Goal: Book appointment/travel/reservation

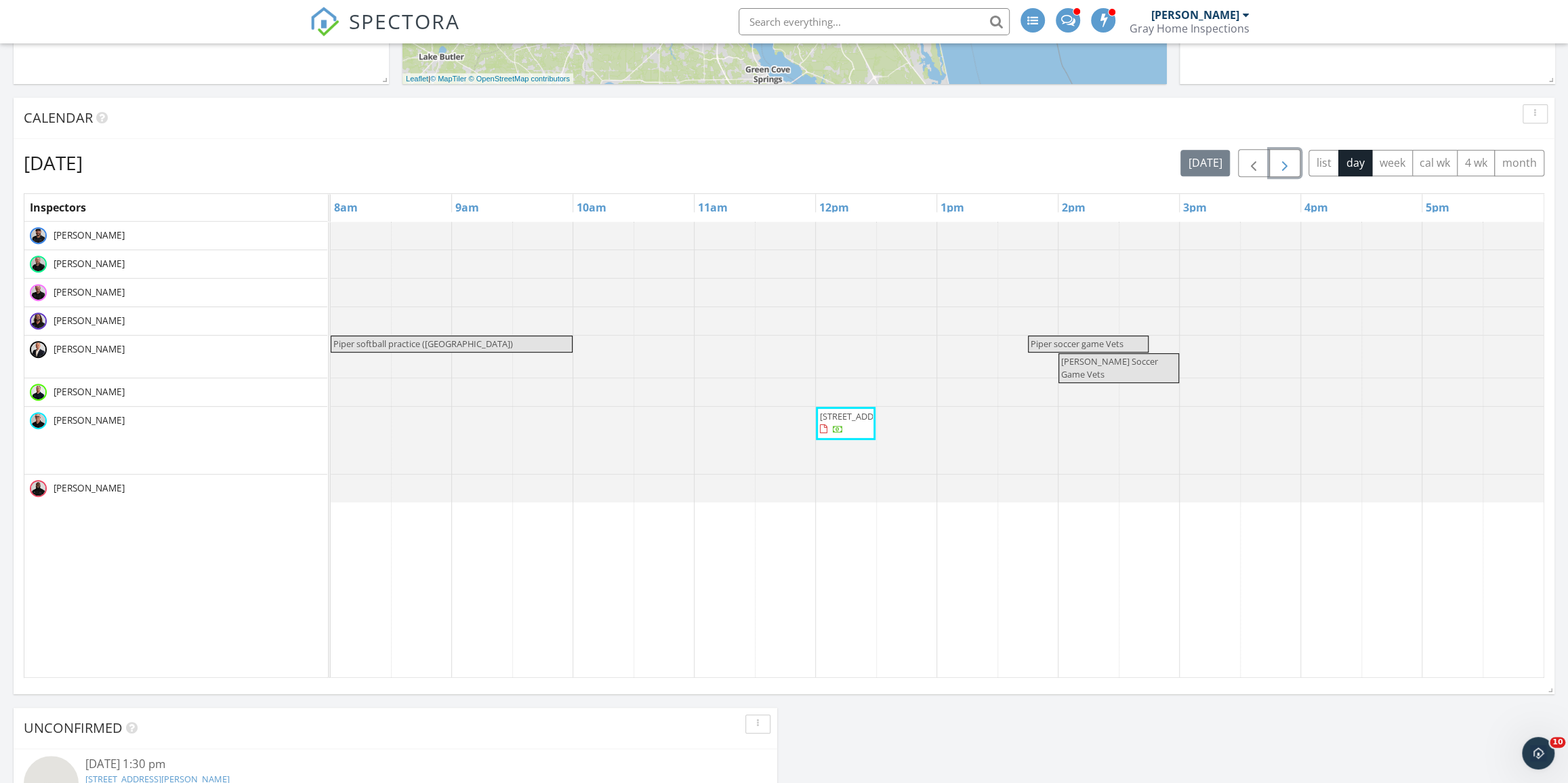
click at [1292, 157] on span "button" at bounding box center [1284, 163] width 16 height 16
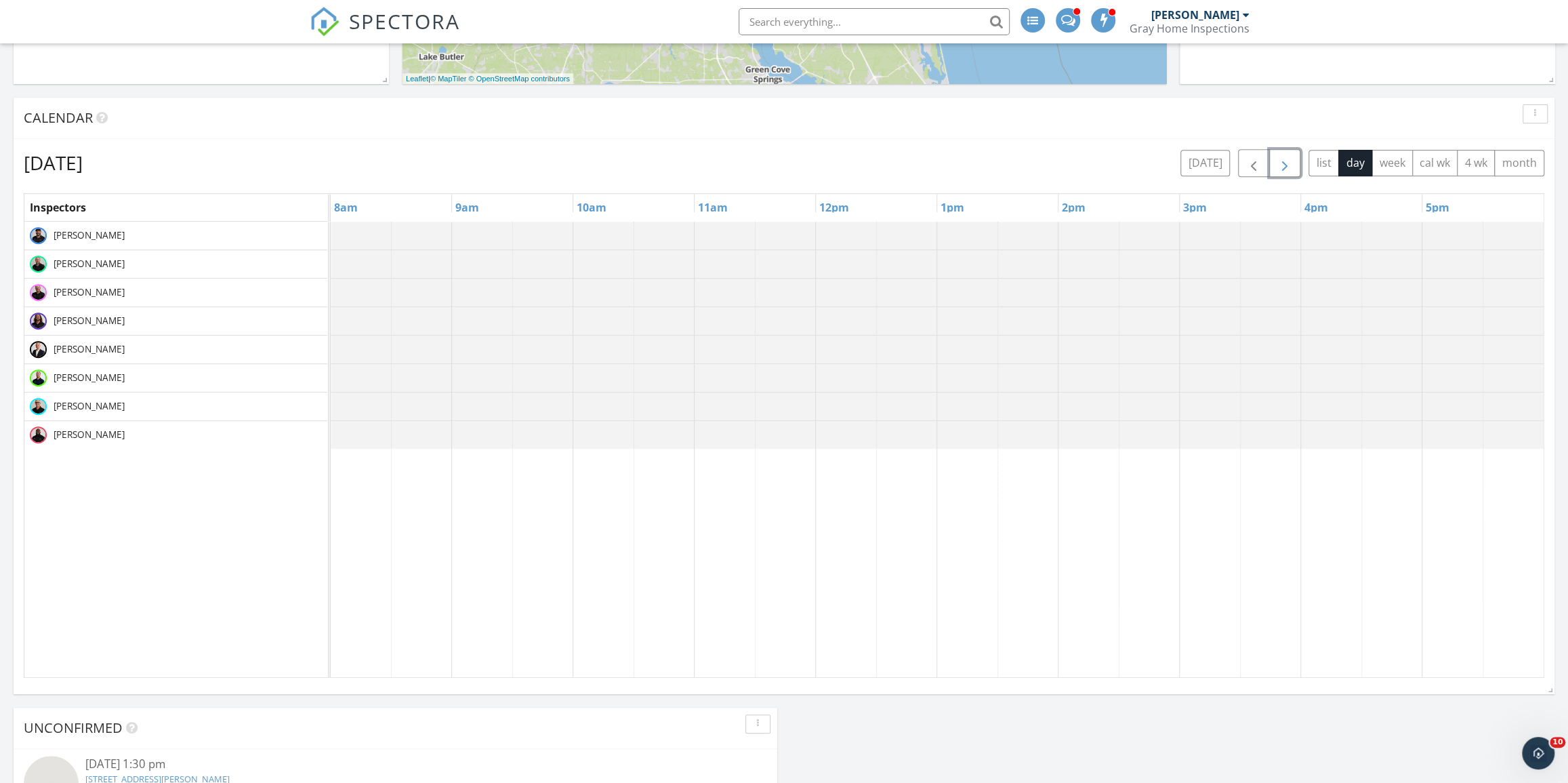
click at [1293, 157] on span "button" at bounding box center [1284, 163] width 16 height 16
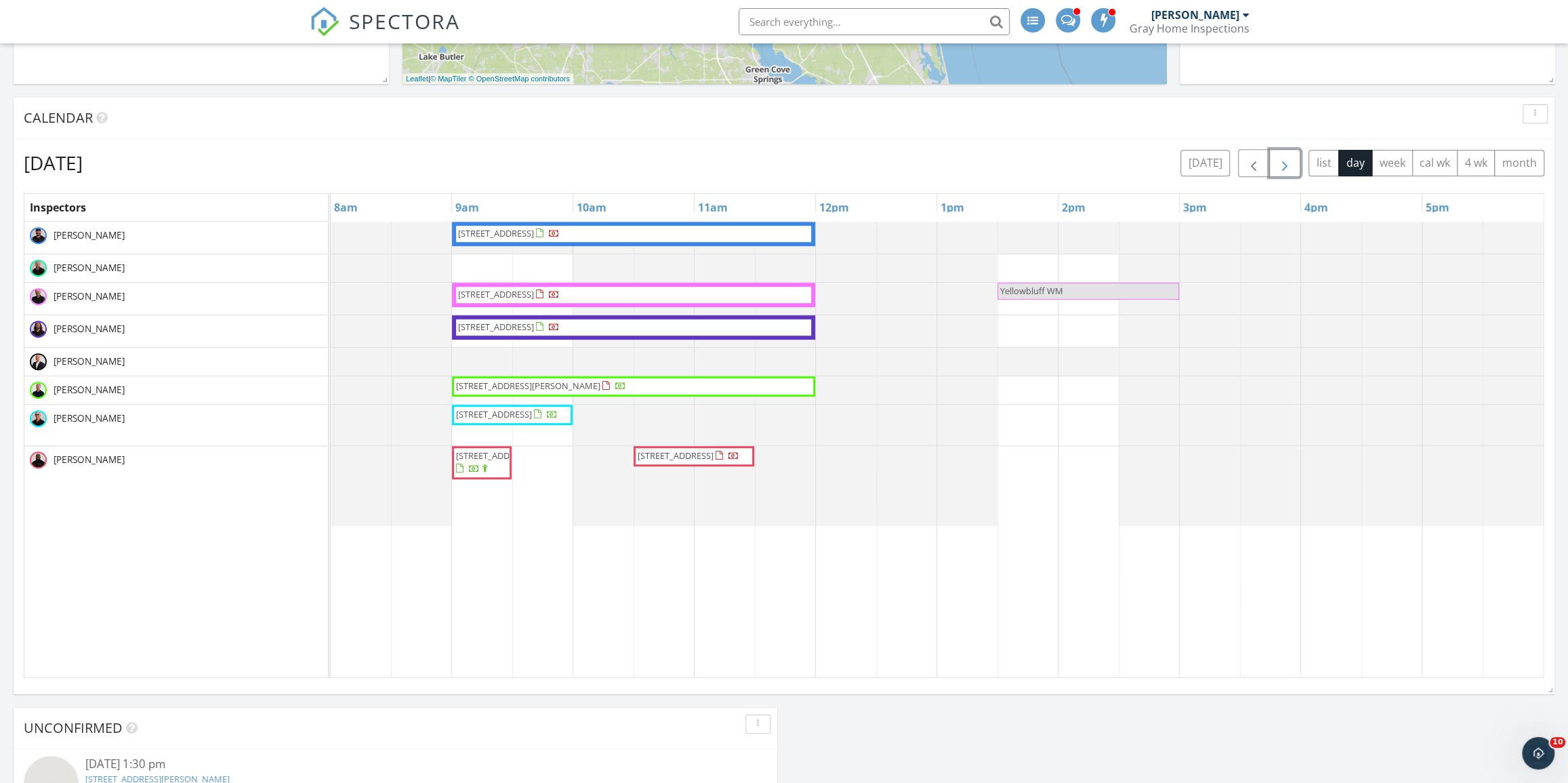
click at [1287, 159] on span "button" at bounding box center [1284, 163] width 16 height 16
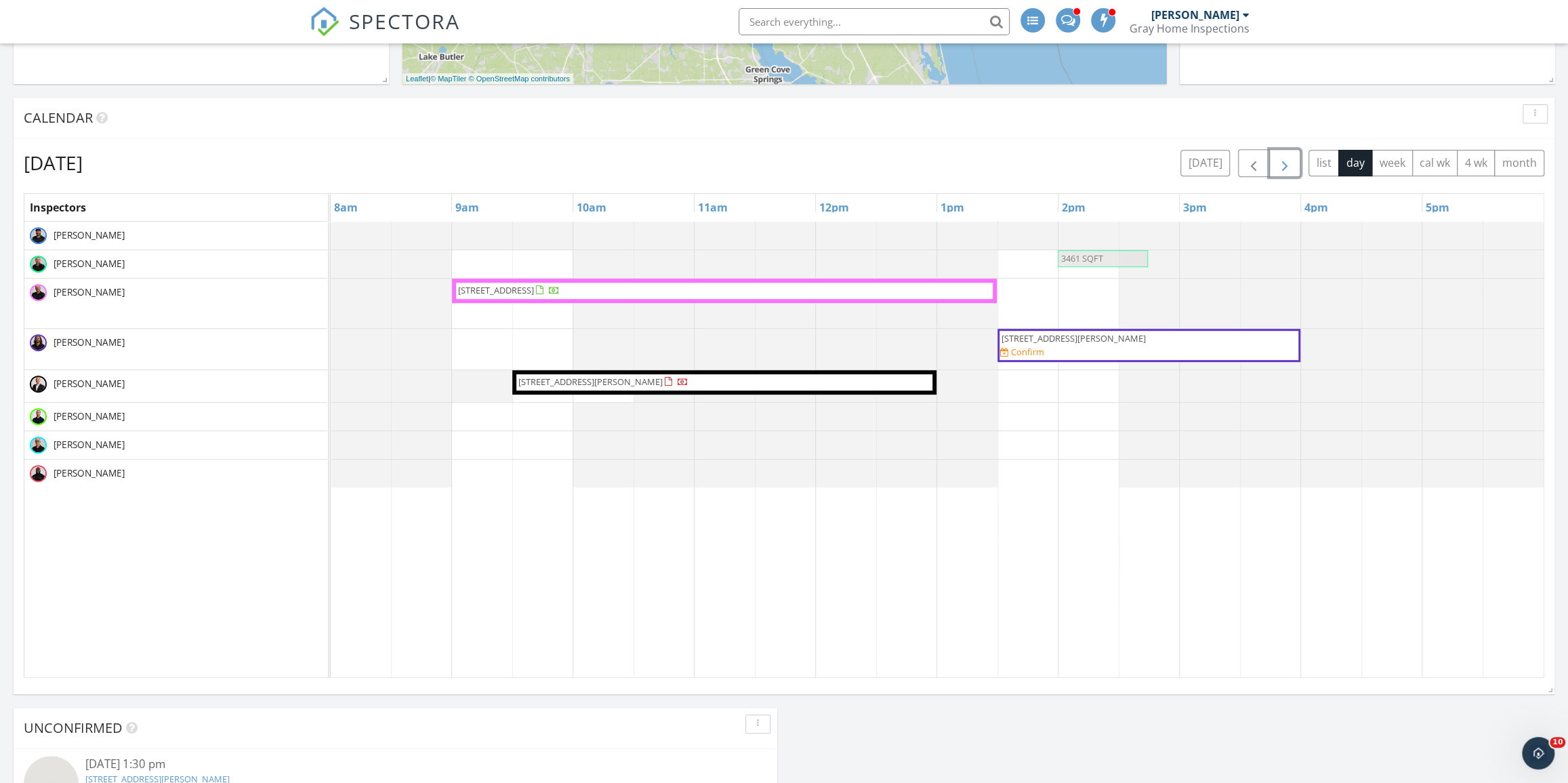
drag, startPoint x: 513, startPoint y: 313, endPoint x: 1108, endPoint y: 269, distance: 596.6
click at [1108, 269] on div "3461 SQFT [STREET_ADDRESS] 3461 SQFT [STREET_ADDRESS][PERSON_NAME] Confirm [STR…" at bounding box center [936, 450] width 1212 height 456
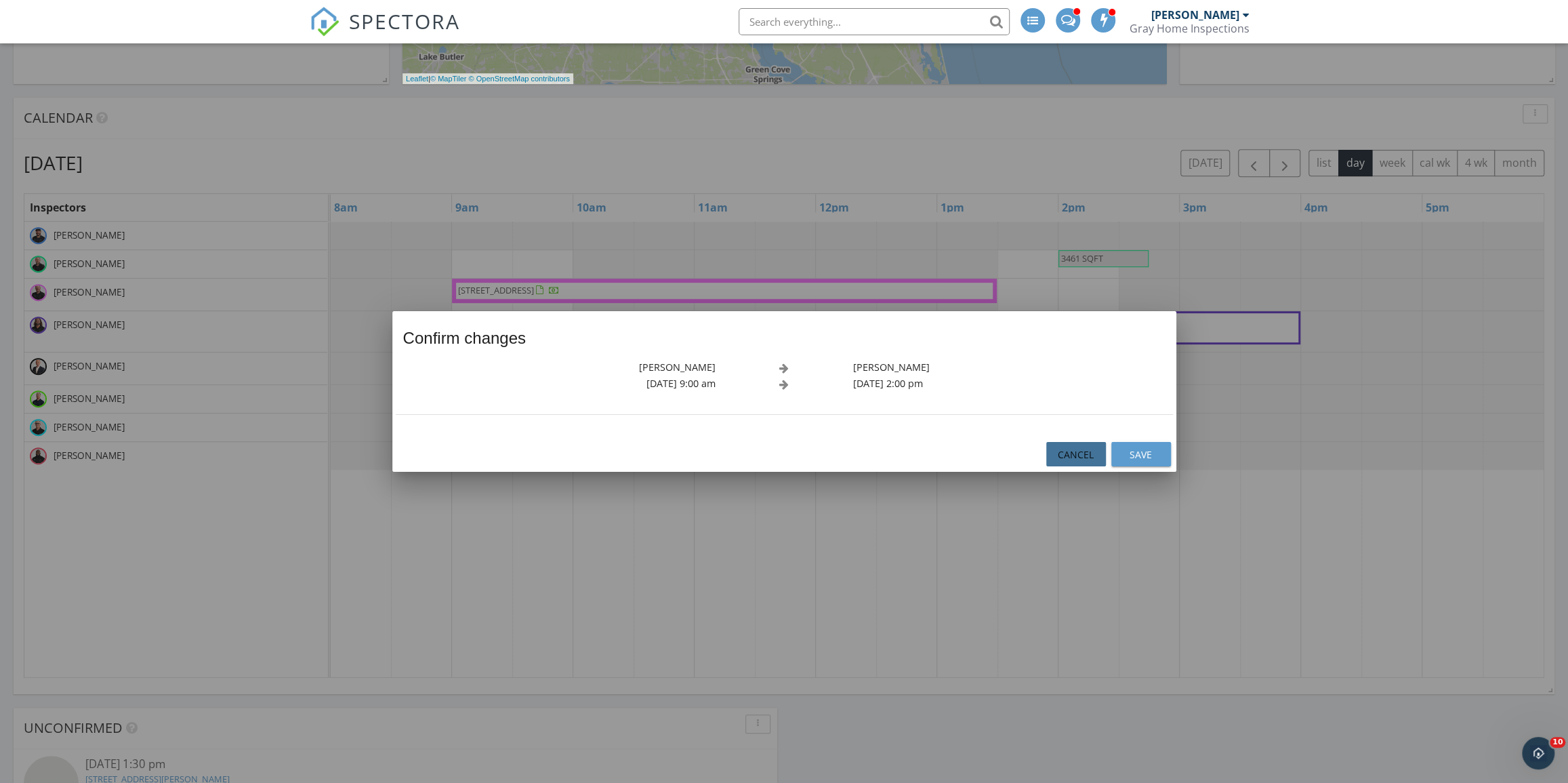
click at [1074, 440] on div "Cancel Save" at bounding box center [784, 454] width 784 height 35
click at [1083, 440] on div "Cancel Save" at bounding box center [784, 454] width 784 height 35
drag, startPoint x: 1081, startPoint y: 451, endPoint x: 1076, endPoint y: 446, distance: 7.1
click at [1080, 451] on div "Cancel" at bounding box center [1076, 454] width 38 height 14
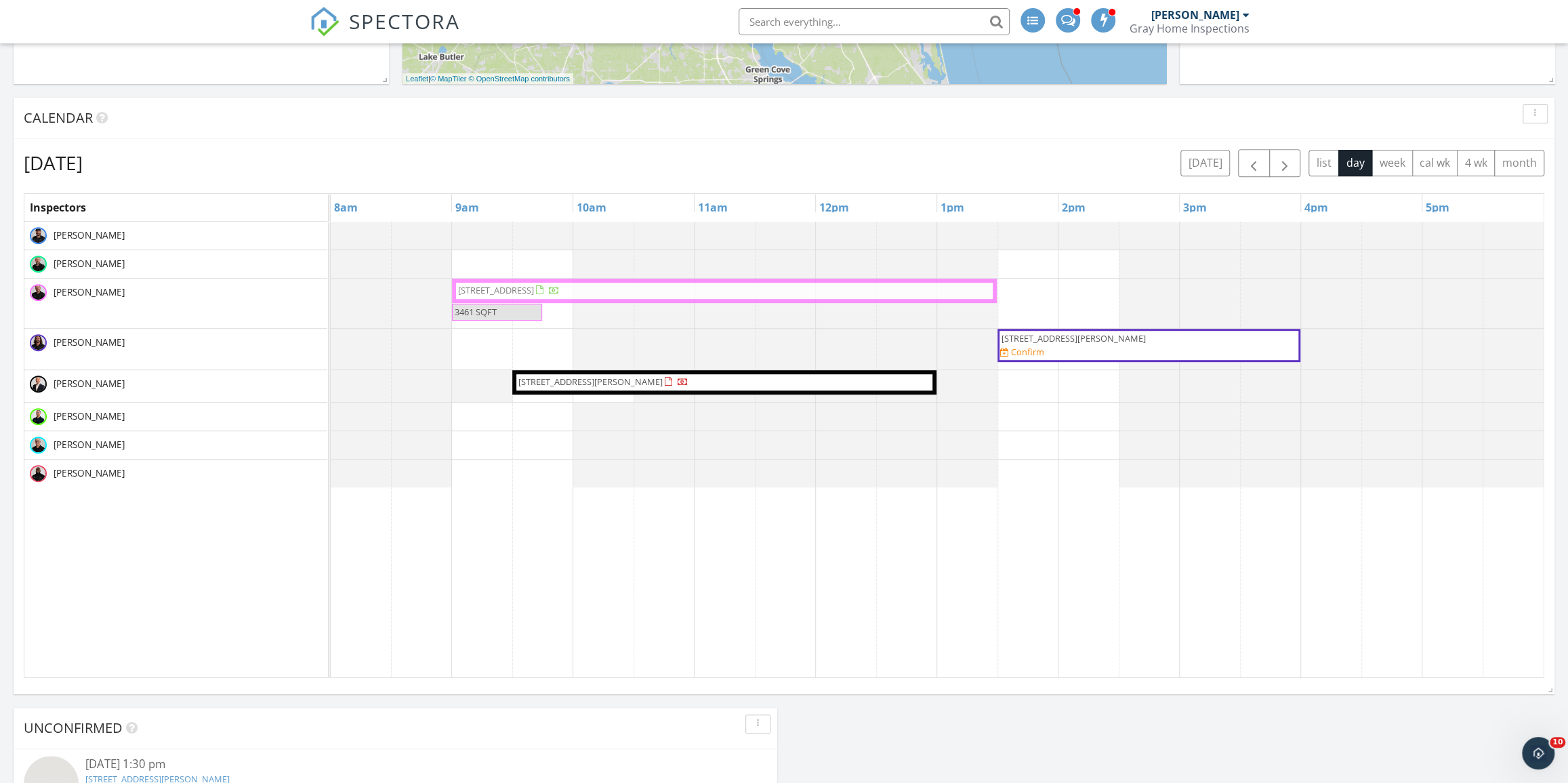
drag, startPoint x: 478, startPoint y: 299, endPoint x: 501, endPoint y: 294, distance: 23.5
click at [331, 294] on div "[STREET_ADDRESS] 3461 SQFT [STREET_ADDRESS]" at bounding box center [331, 303] width 0 height 49
drag, startPoint x: 494, startPoint y: 304, endPoint x: 1127, endPoint y: 307, distance: 633.0
click at [331, 307] on div "[STREET_ADDRESS] 3461 SQFT 3461 SQFT" at bounding box center [331, 303] width 0 height 49
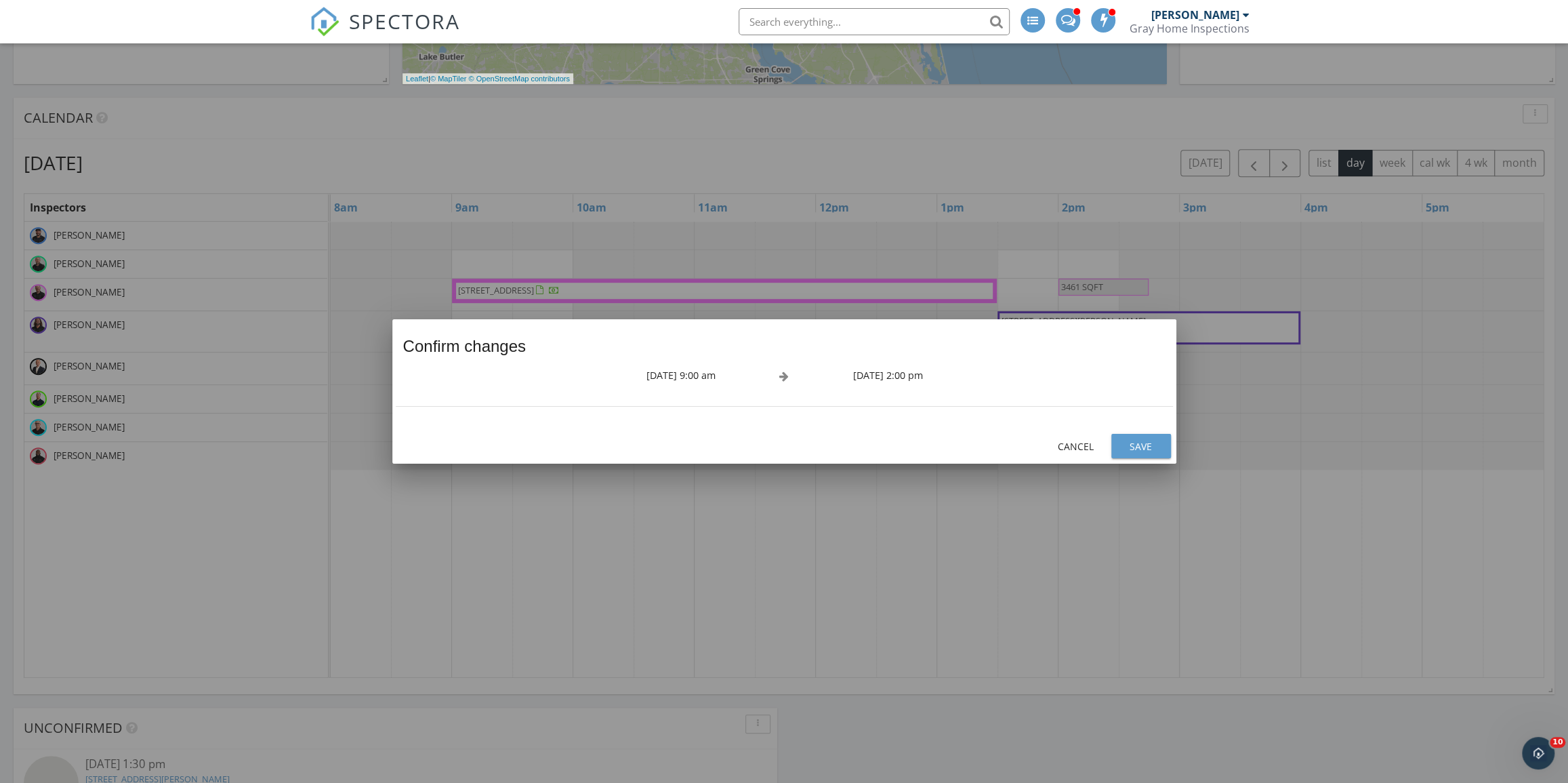
click at [1145, 440] on button "Save" at bounding box center [1141, 445] width 60 height 24
click at [331, 442] on div at bounding box center [331, 456] width 0 height 28
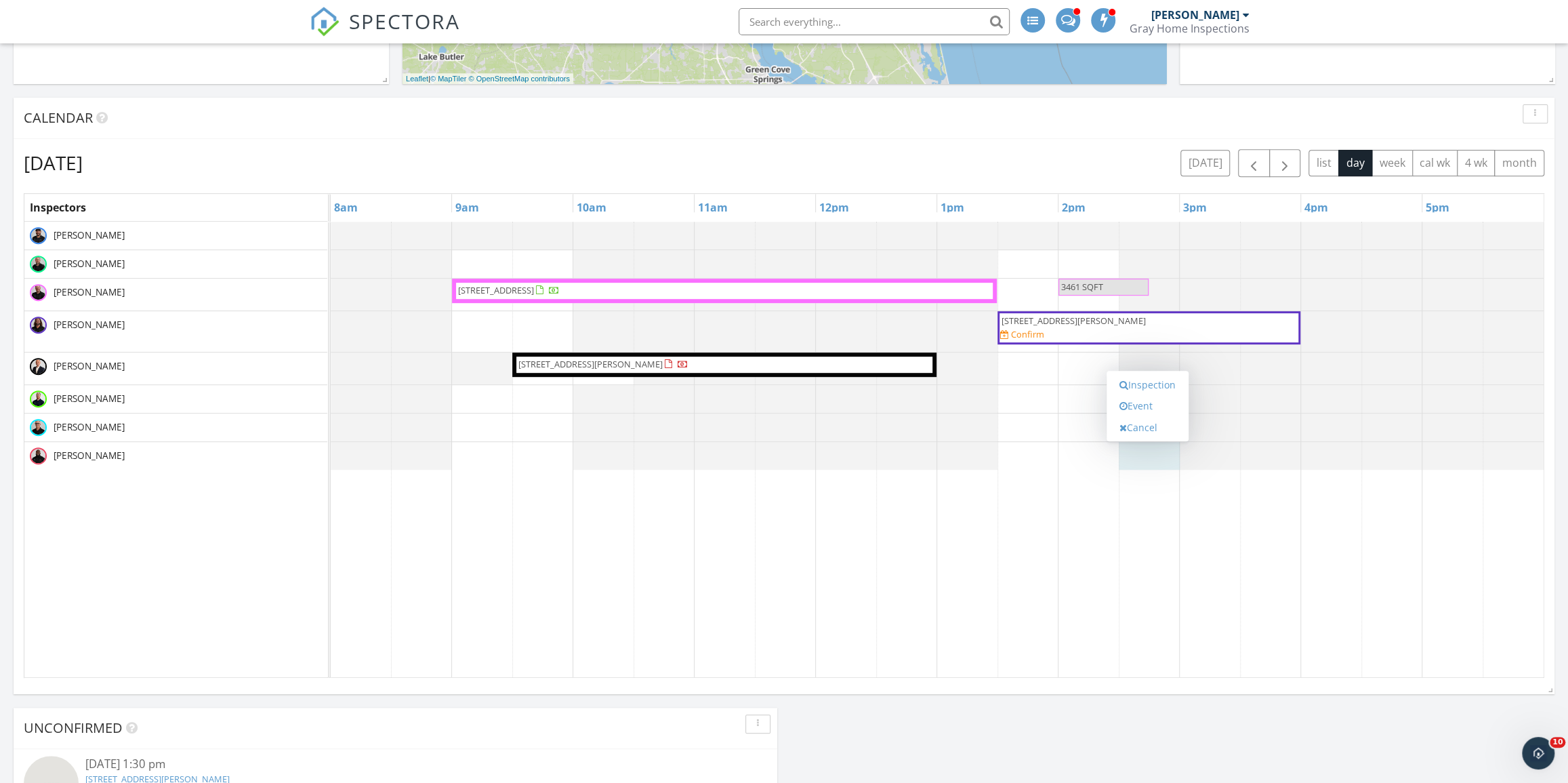
click at [998, 441] on div "[STREET_ADDRESS] 3461 SQFT [STREET_ADDRESS][PERSON_NAME] Confirm [STREET_ADDRES…" at bounding box center [936, 450] width 1212 height 456
click at [1060, 566] on td at bounding box center [1088, 450] width 61 height 456
click at [1275, 161] on button "button" at bounding box center [1284, 163] width 32 height 28
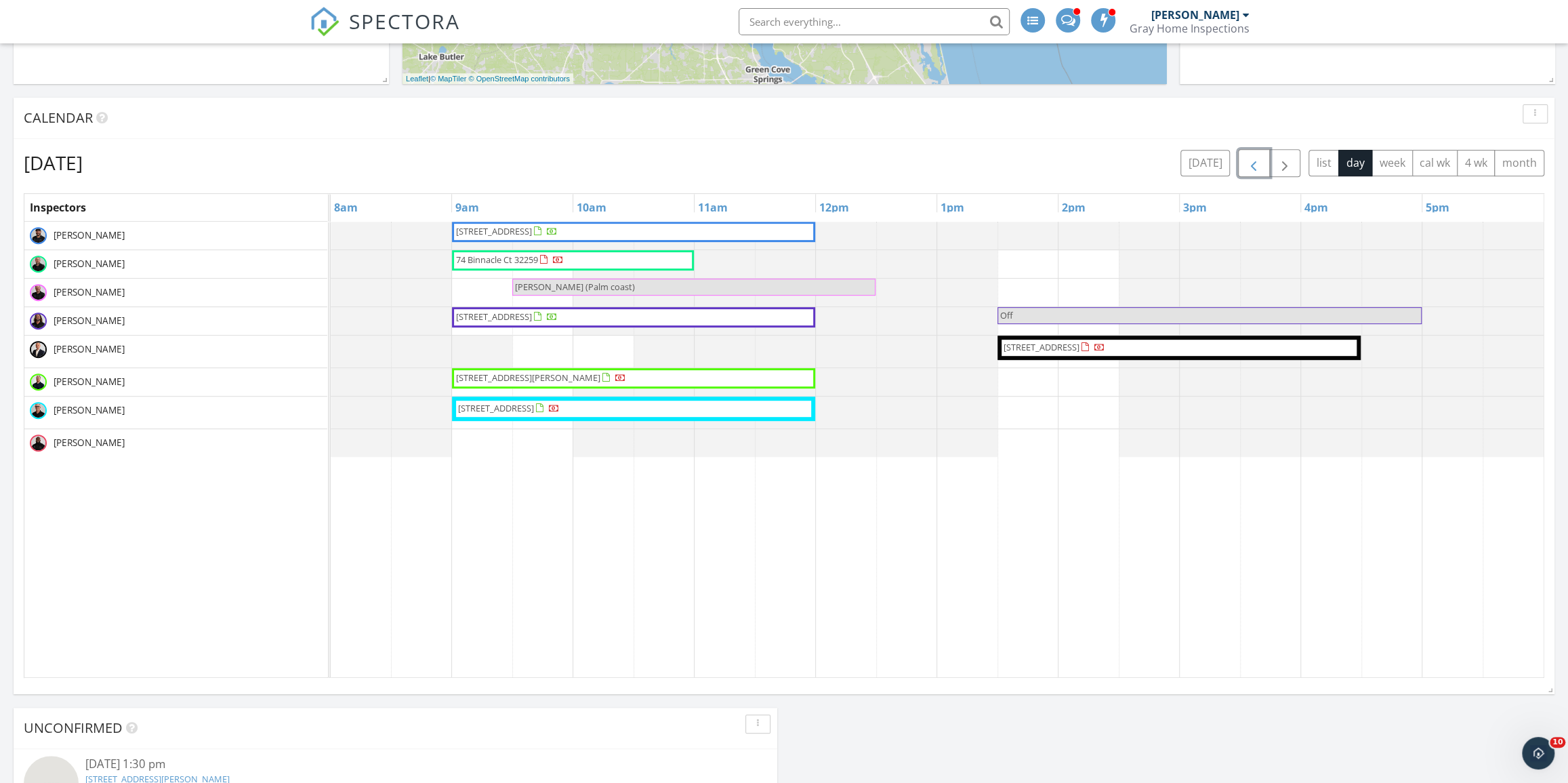
click at [1250, 162] on span "button" at bounding box center [1253, 163] width 16 height 16
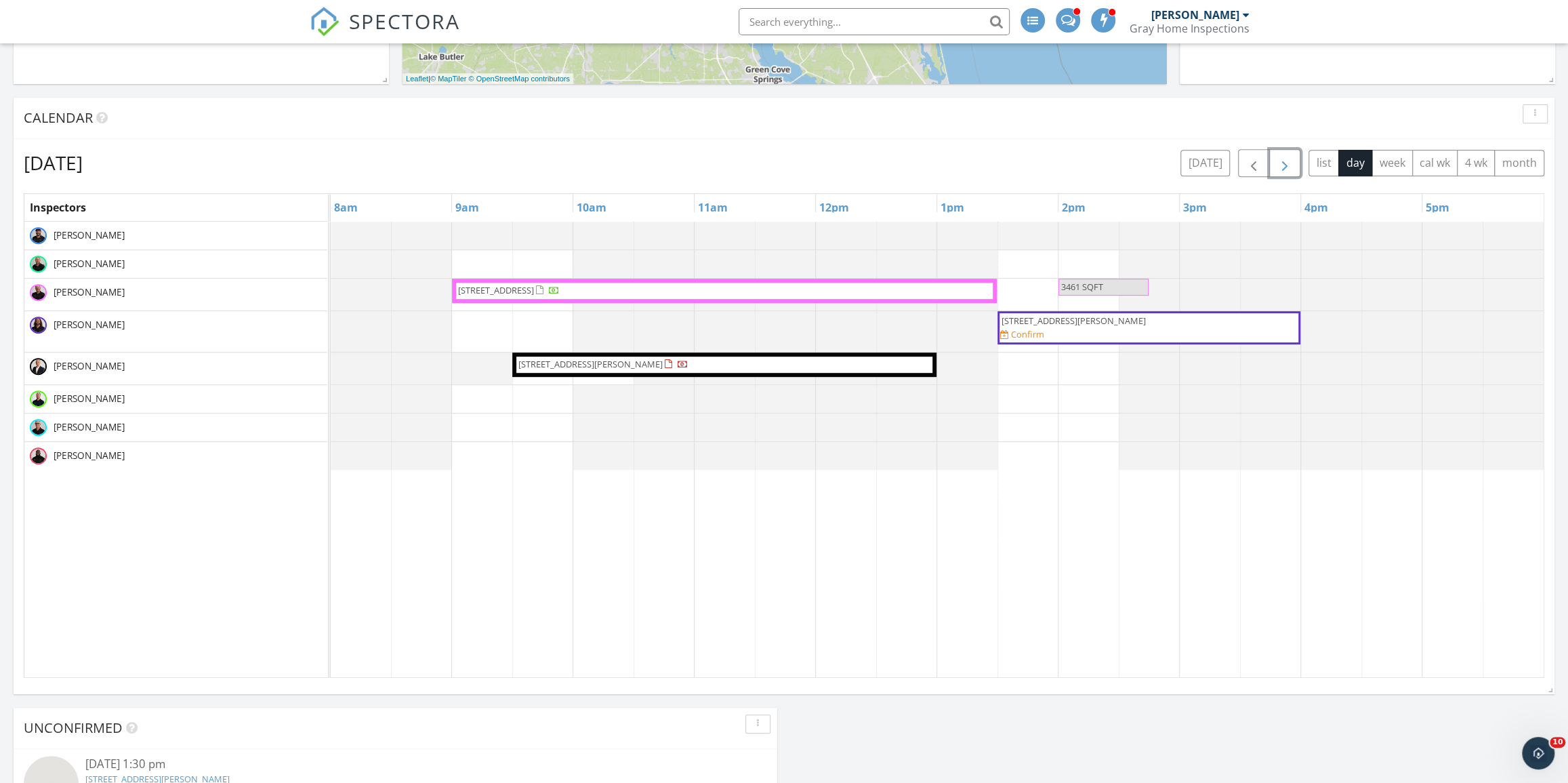
click at [1278, 166] on span "button" at bounding box center [1284, 163] width 16 height 16
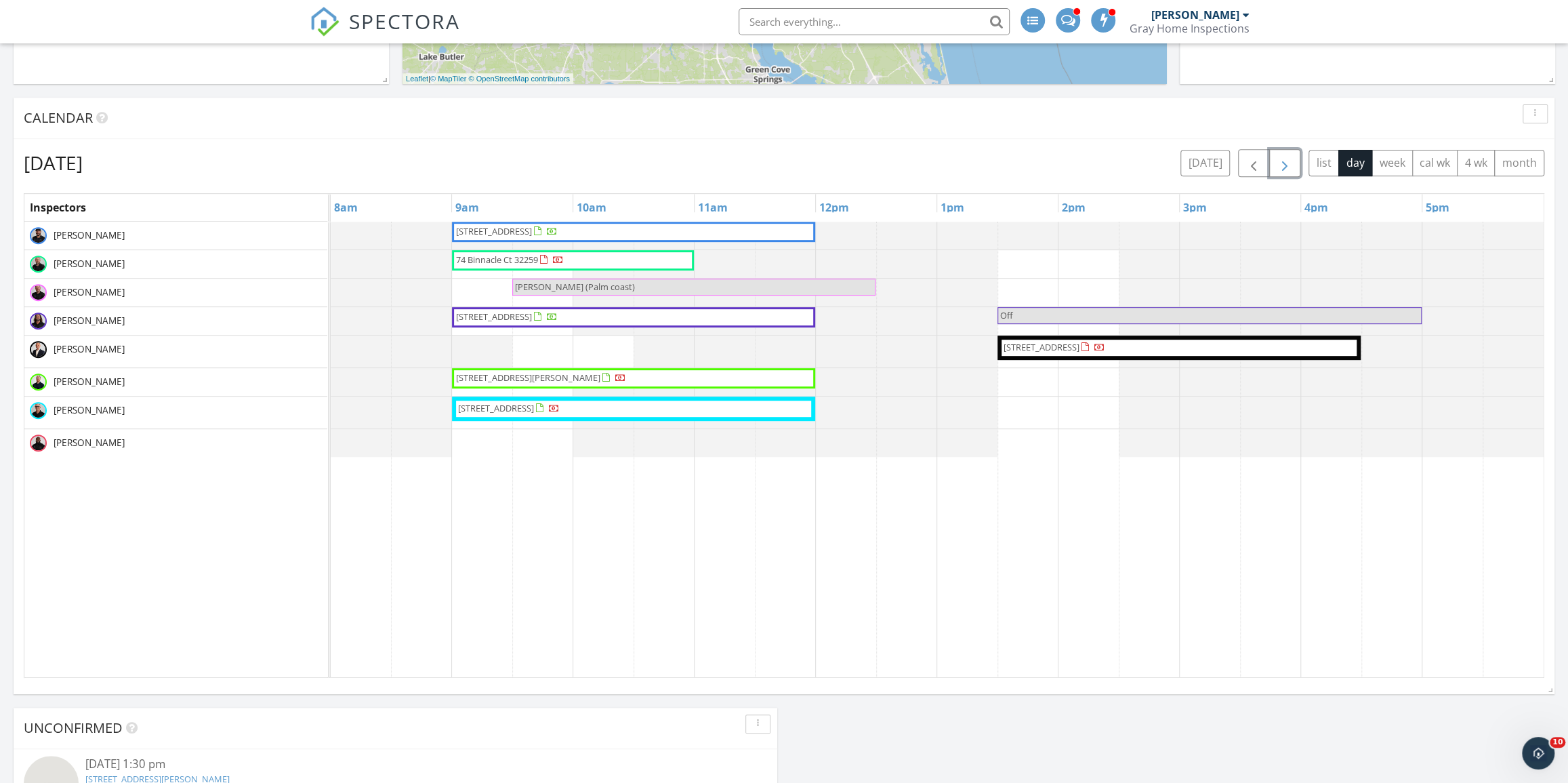
click at [1273, 161] on button "button" at bounding box center [1284, 163] width 32 height 28
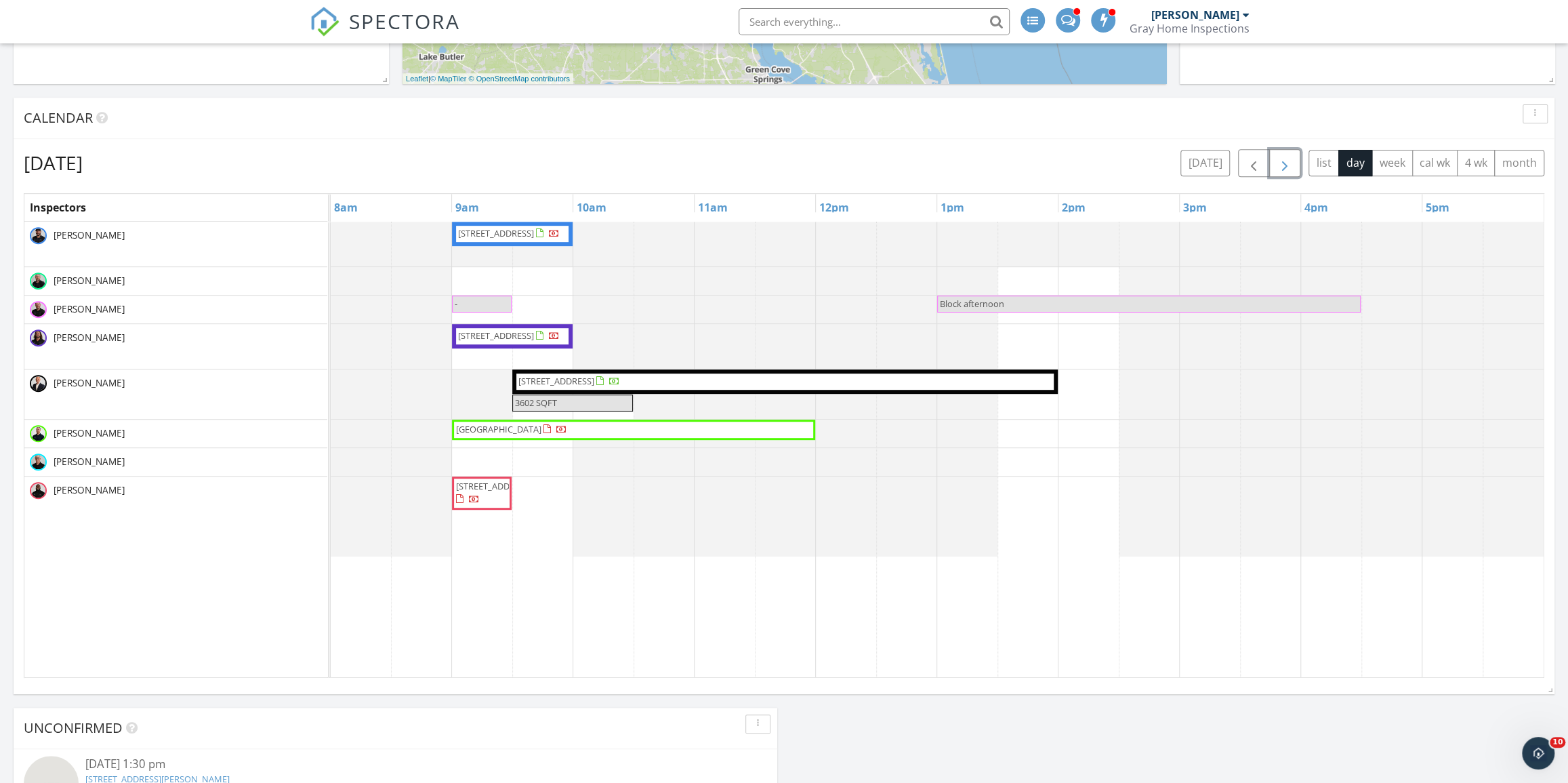
click at [1282, 167] on span "button" at bounding box center [1284, 163] width 16 height 16
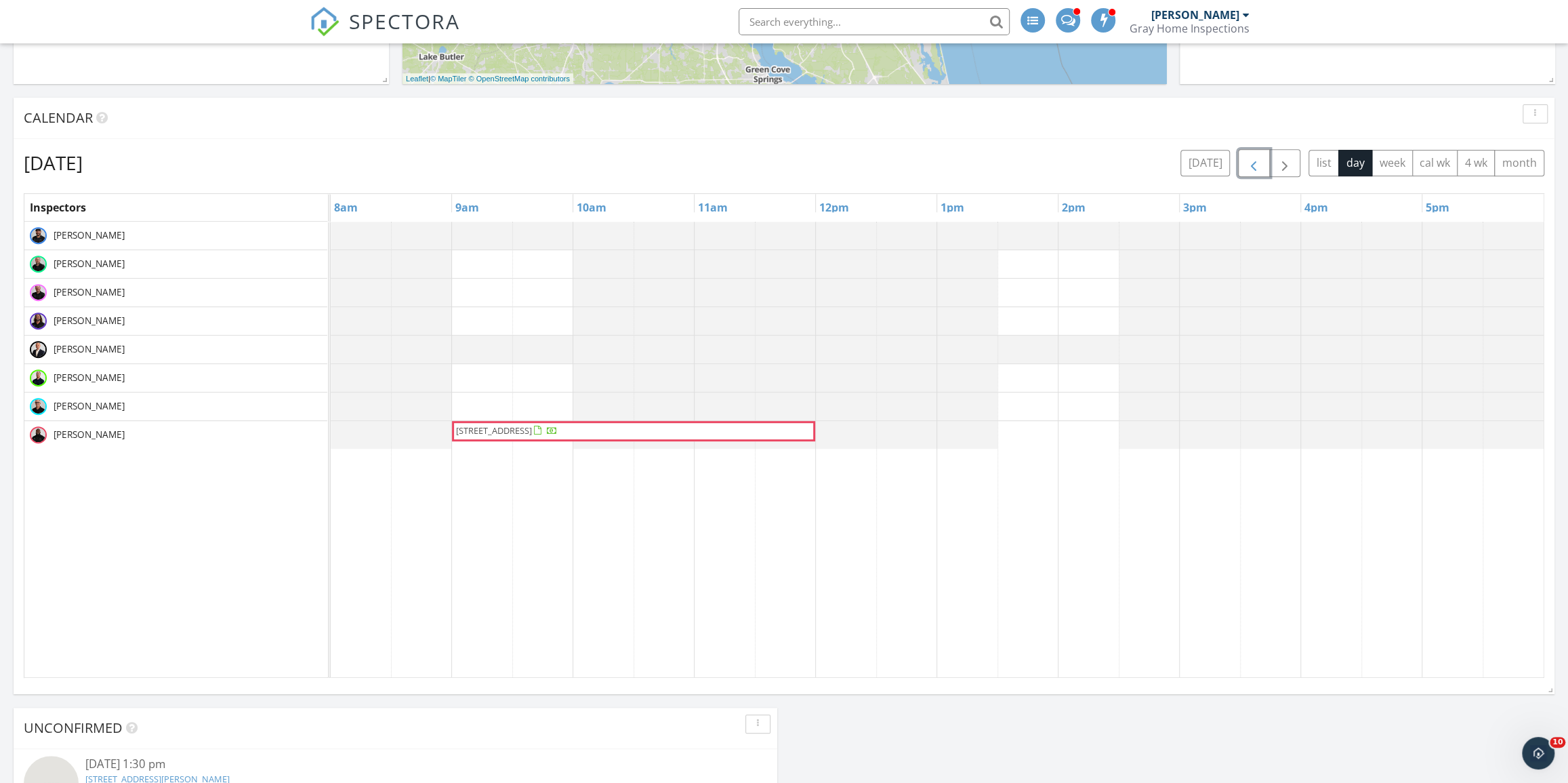
click at [1243, 166] on button "button" at bounding box center [1253, 163] width 32 height 28
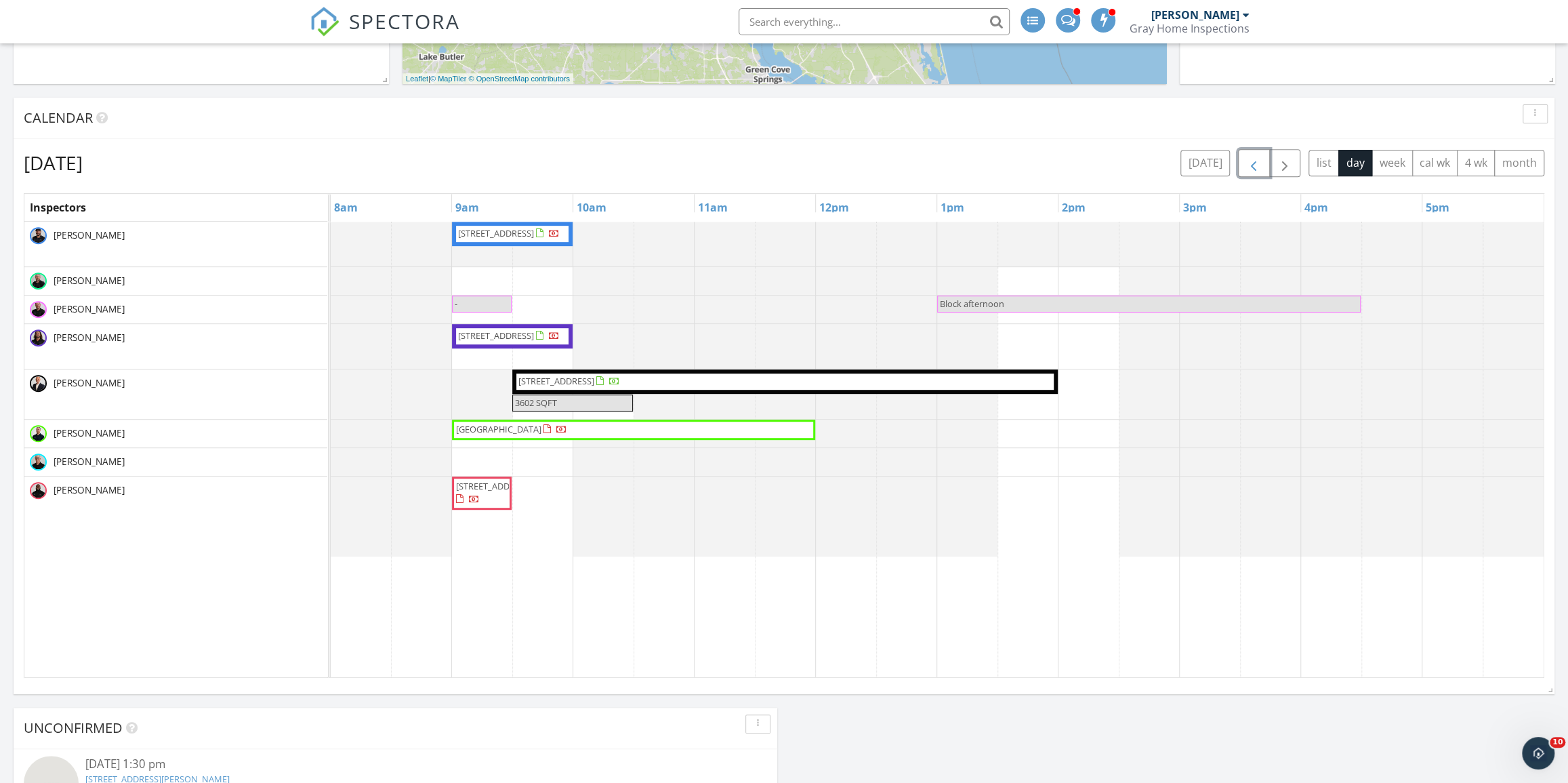
click at [1247, 166] on span "button" at bounding box center [1253, 163] width 16 height 16
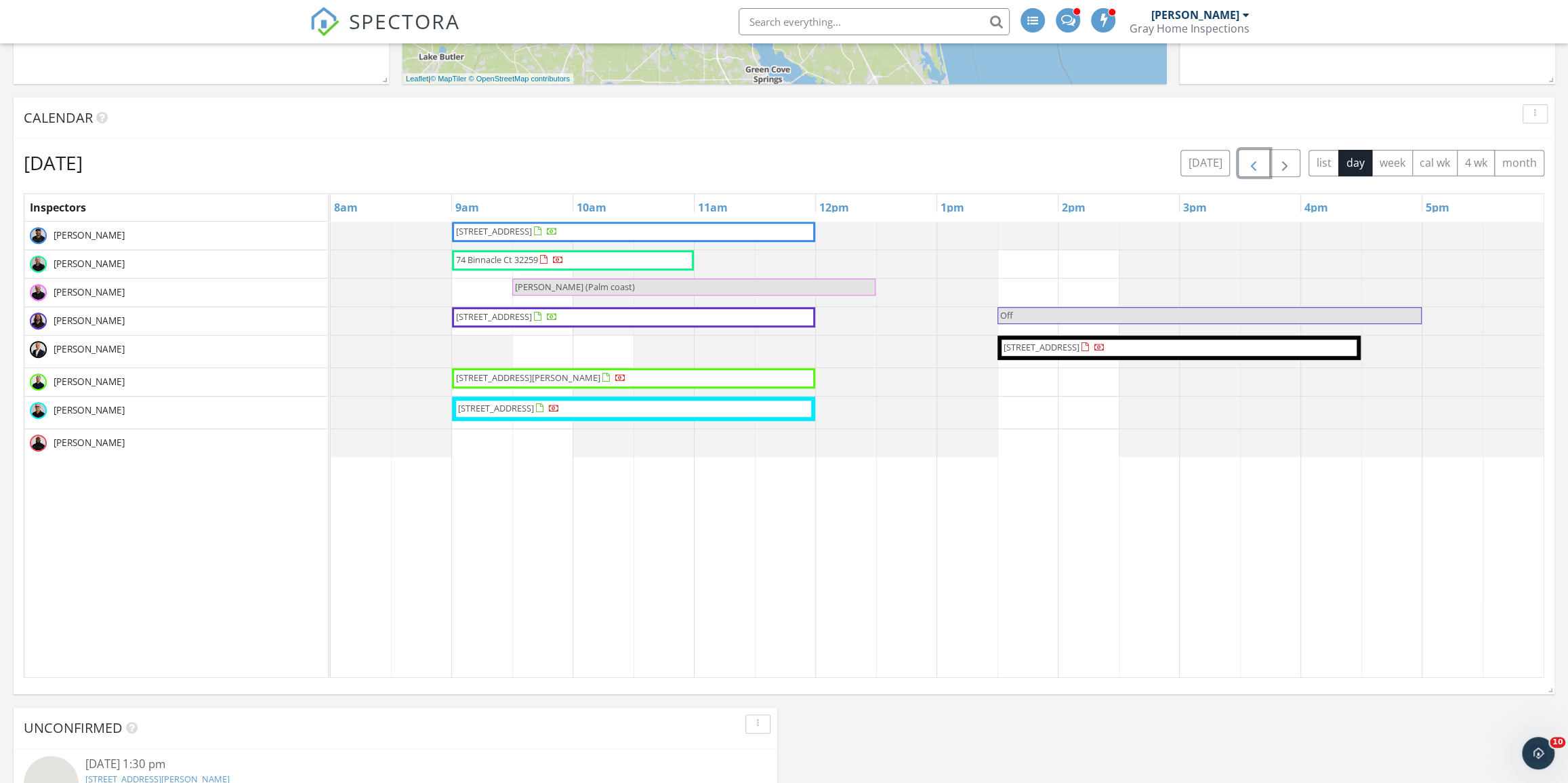
click at [1250, 167] on span "button" at bounding box center [1253, 163] width 16 height 16
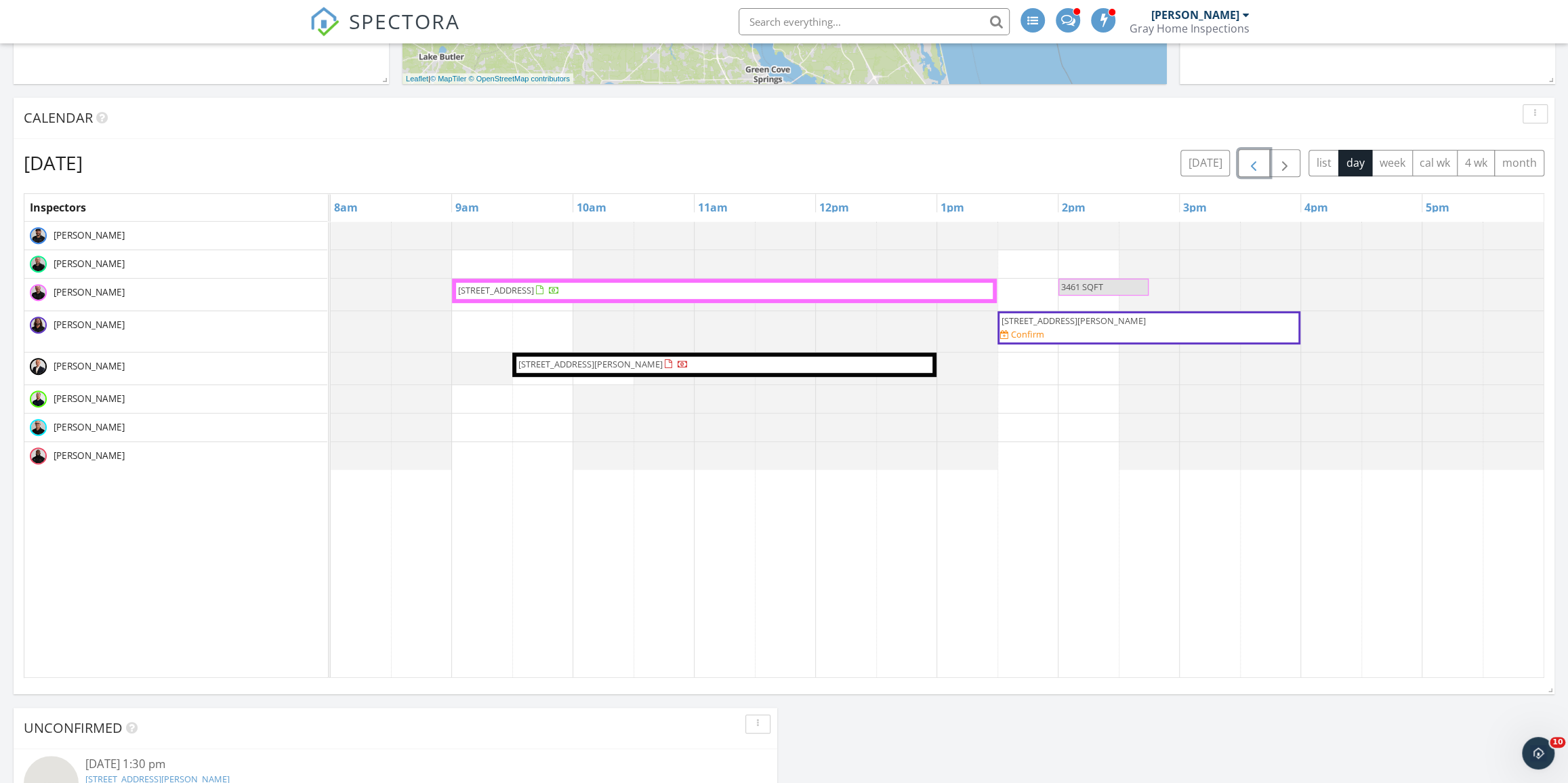
click at [1250, 164] on span "button" at bounding box center [1253, 163] width 16 height 16
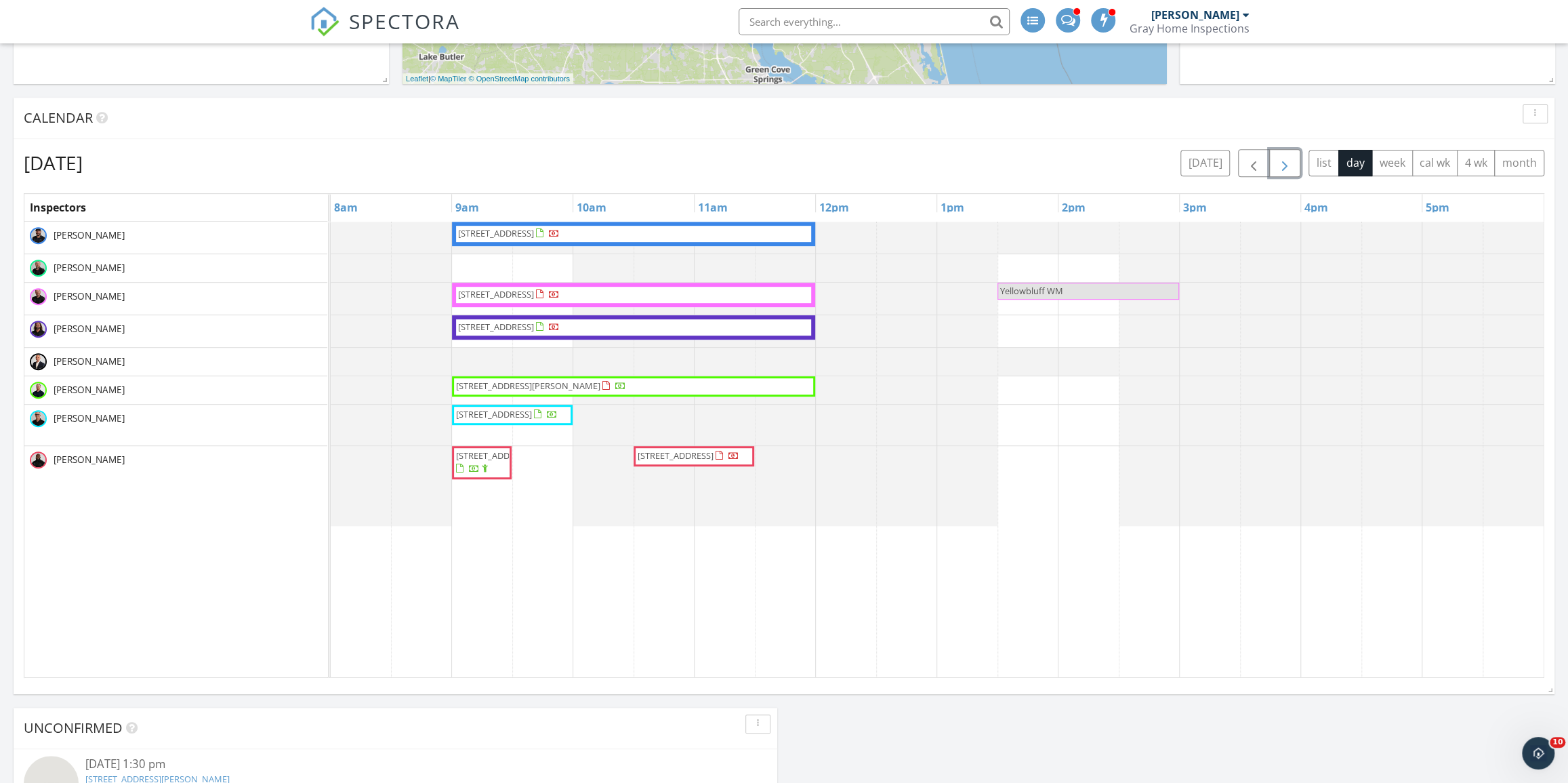
click at [1278, 161] on span "button" at bounding box center [1284, 163] width 16 height 16
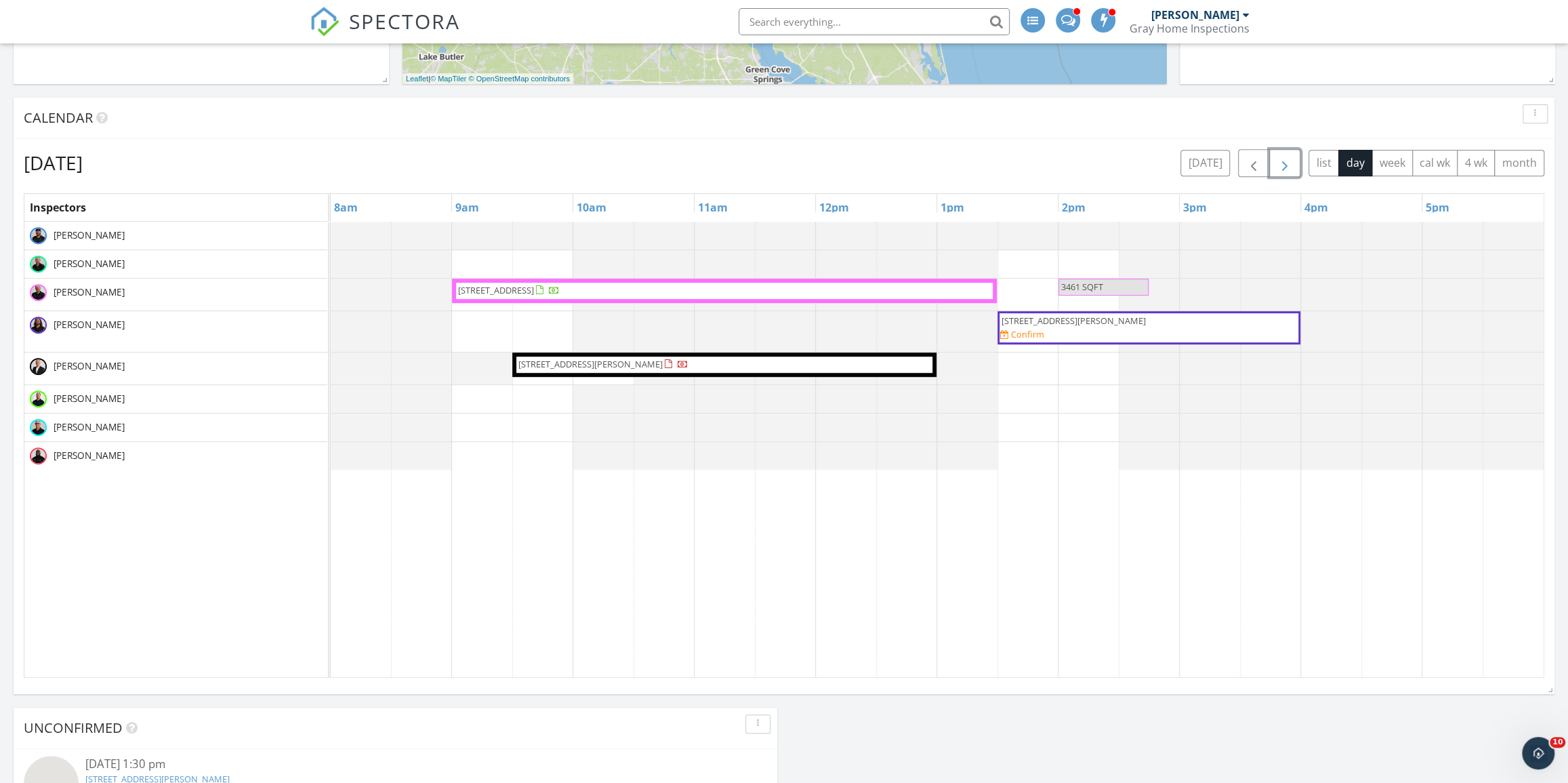
click at [534, 291] on span "[STREET_ADDRESS]" at bounding box center [496, 290] width 76 height 12
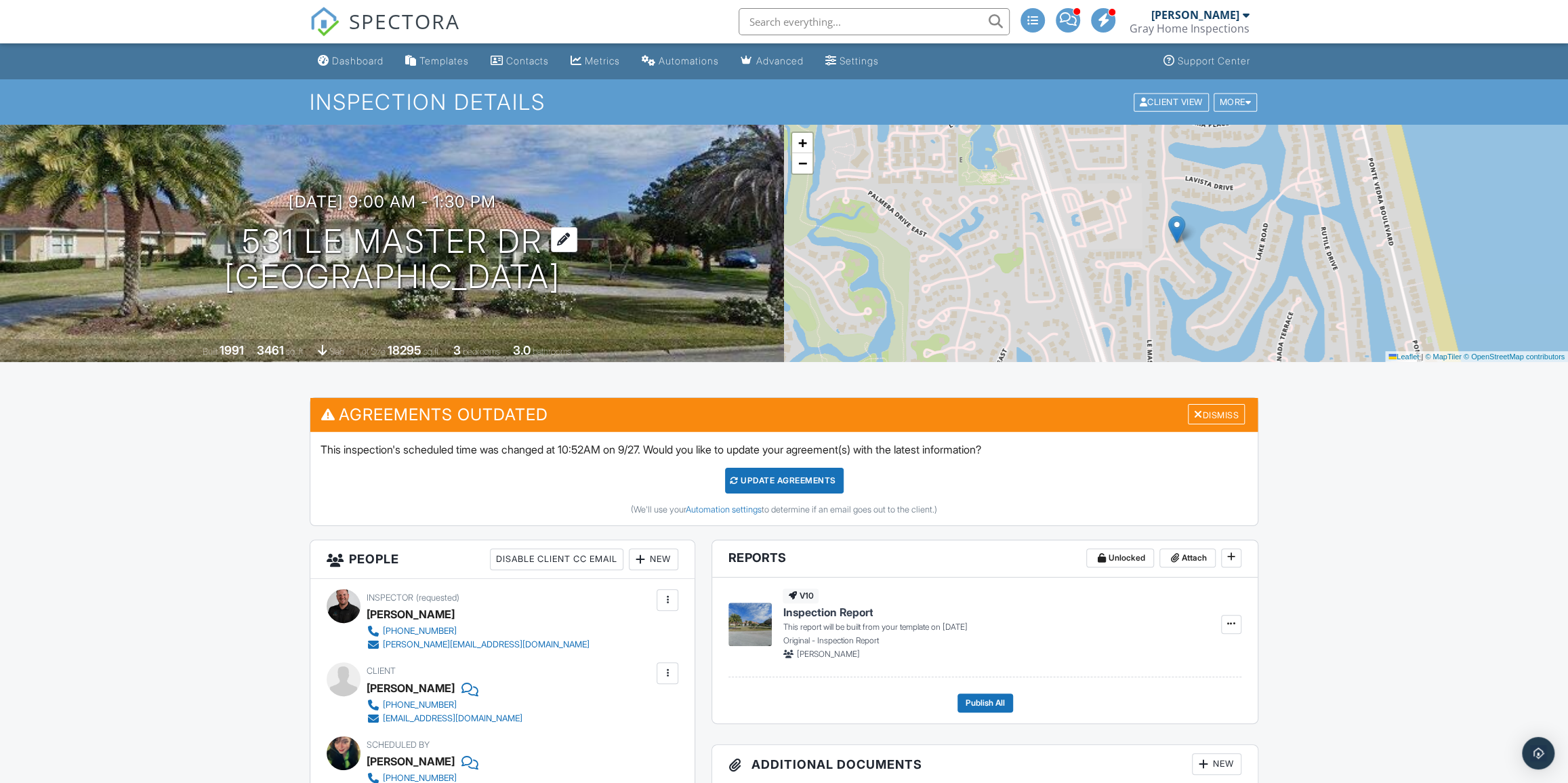
click at [380, 238] on h1 "531 Le Master [PERSON_NAME][GEOGRAPHIC_DATA], [GEOGRAPHIC_DATA]" at bounding box center [392, 259] width 336 height 72
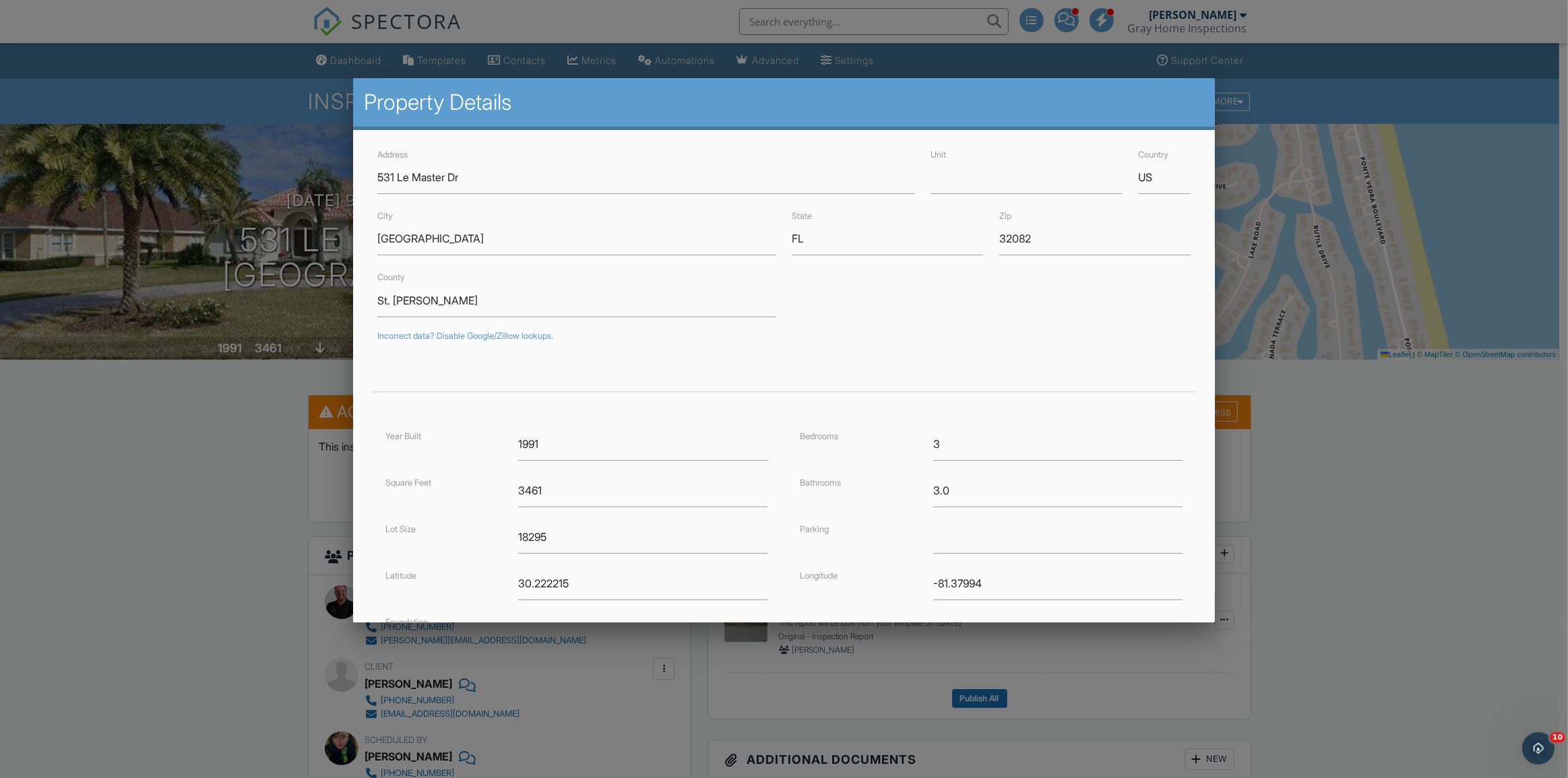
click at [84, 522] on div at bounding box center [784, 419] width 1568 height 973
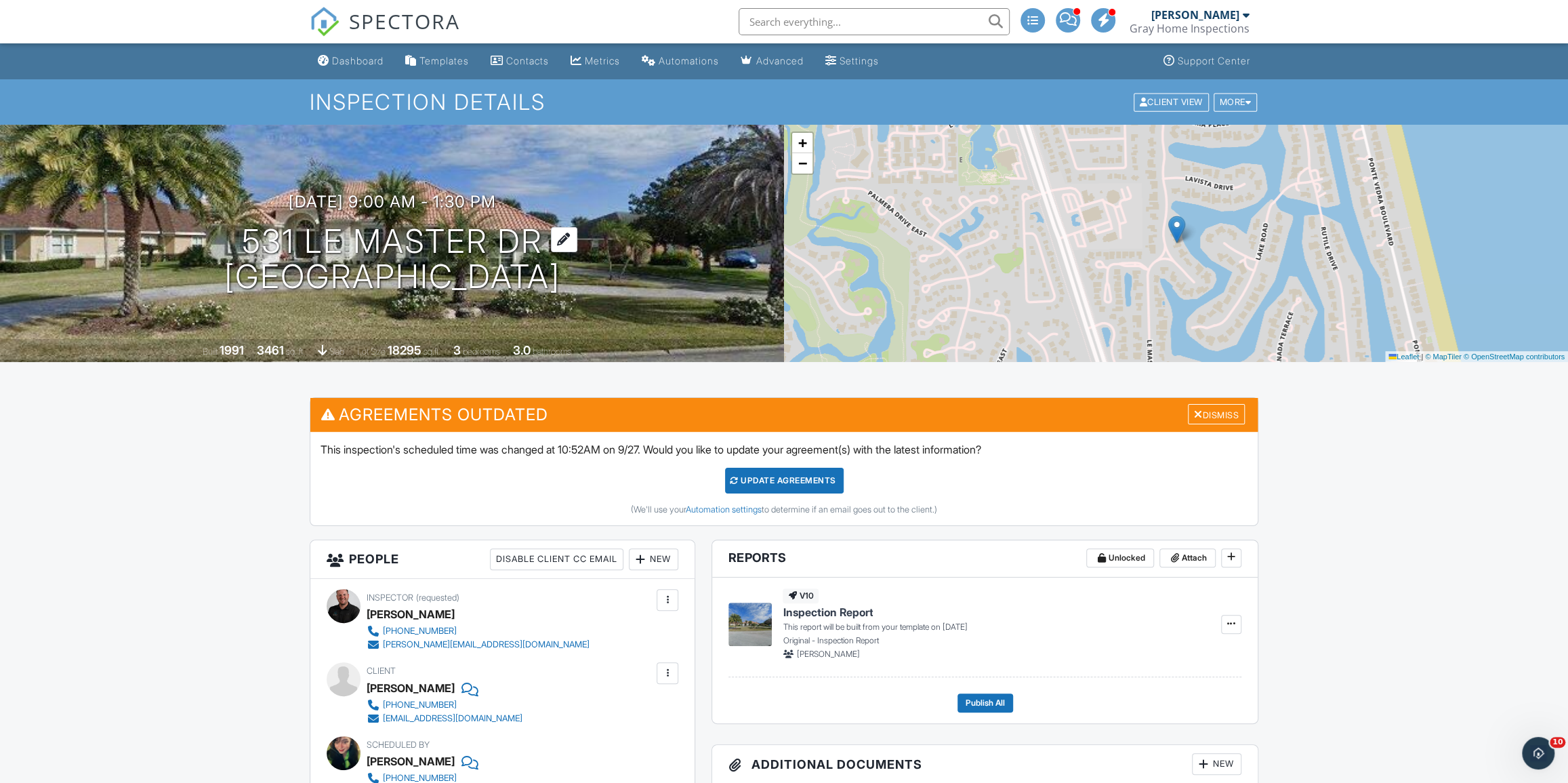
click at [442, 230] on h1 "531 Le Master Dr PONTE VEDRA BEACH, FL 32082" at bounding box center [392, 259] width 336 height 72
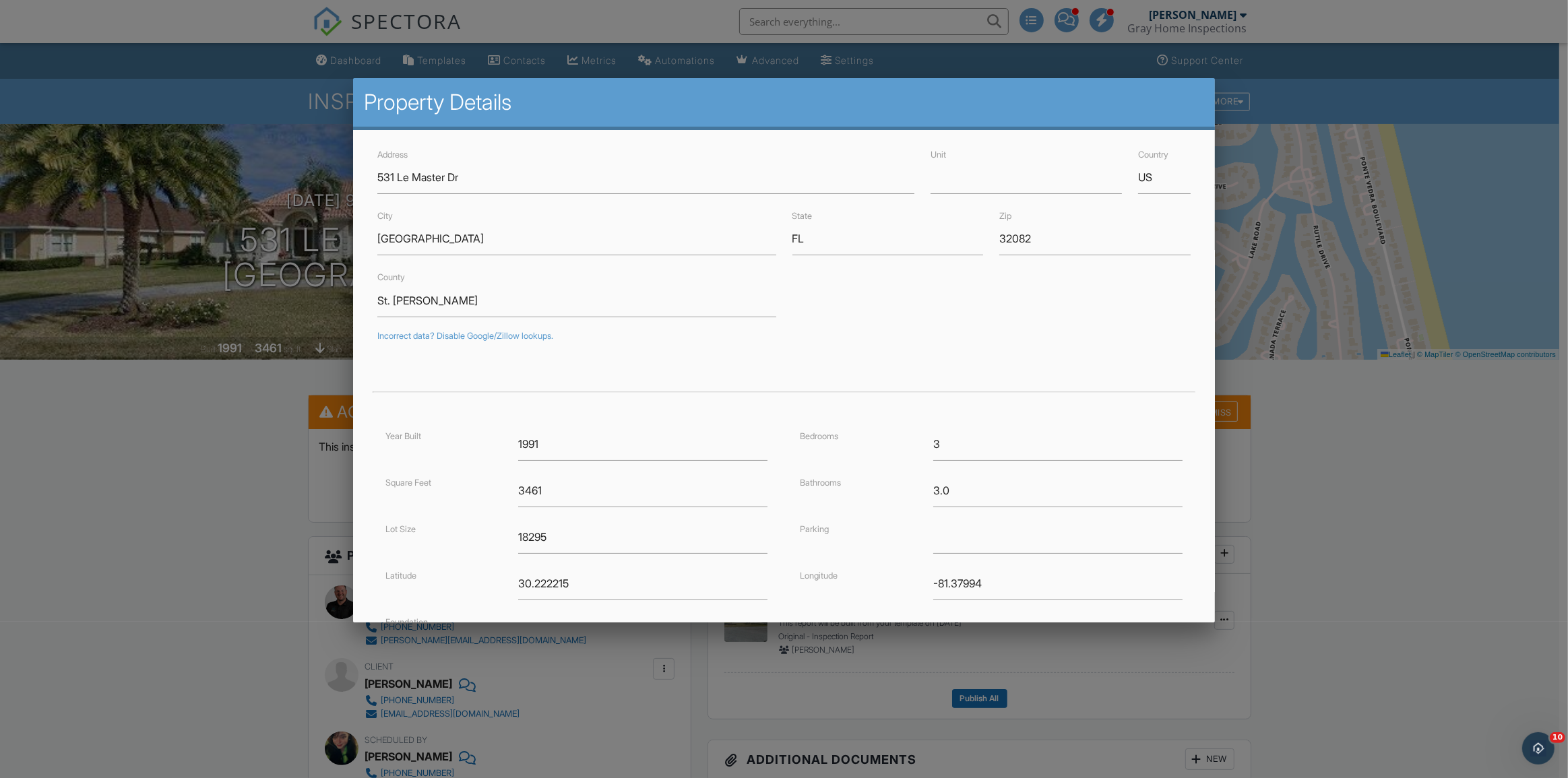
click at [122, 368] on div at bounding box center [784, 419] width 1568 height 973
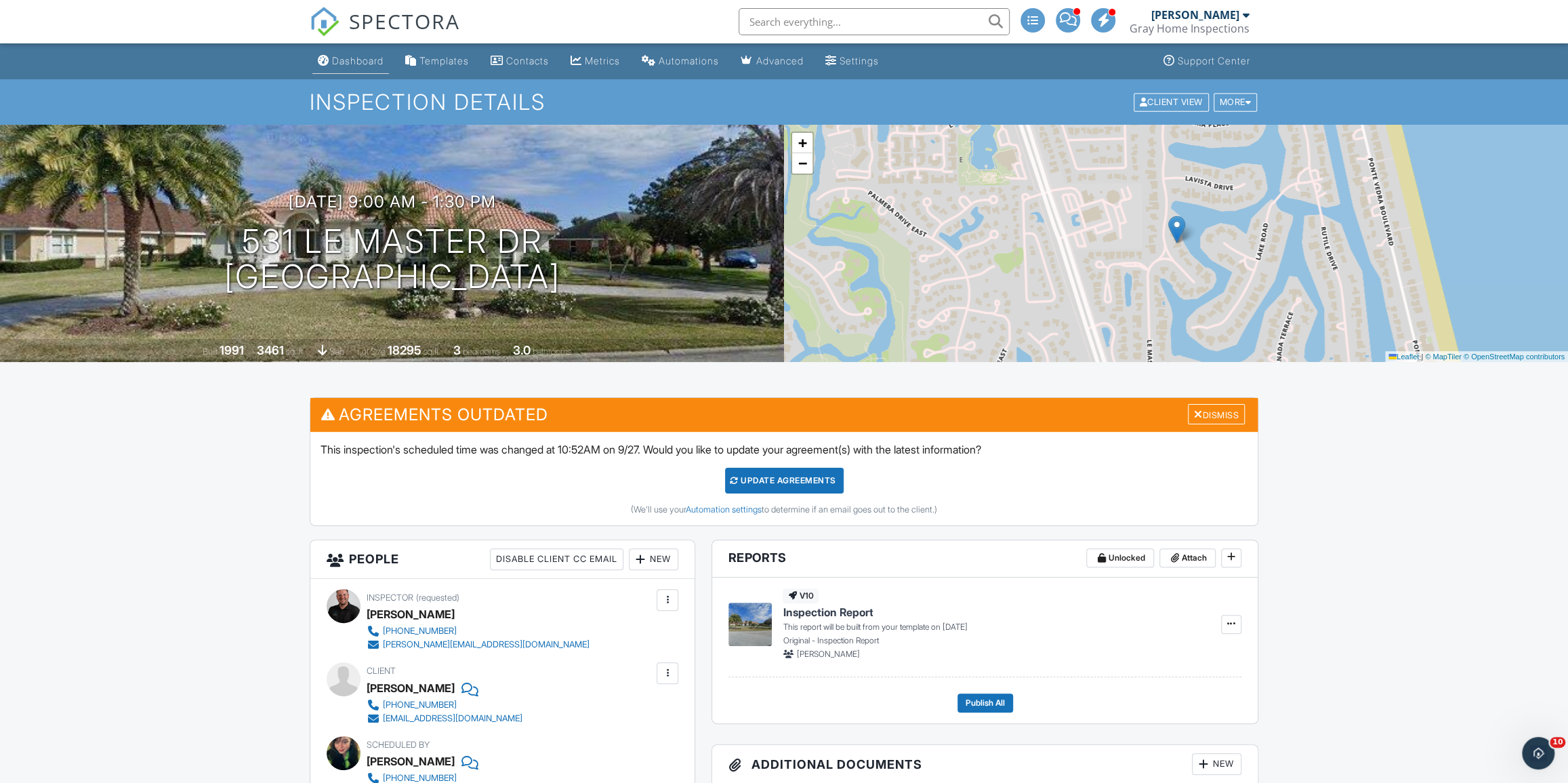
click at [360, 56] on div "Dashboard" at bounding box center [358, 60] width 52 height 11
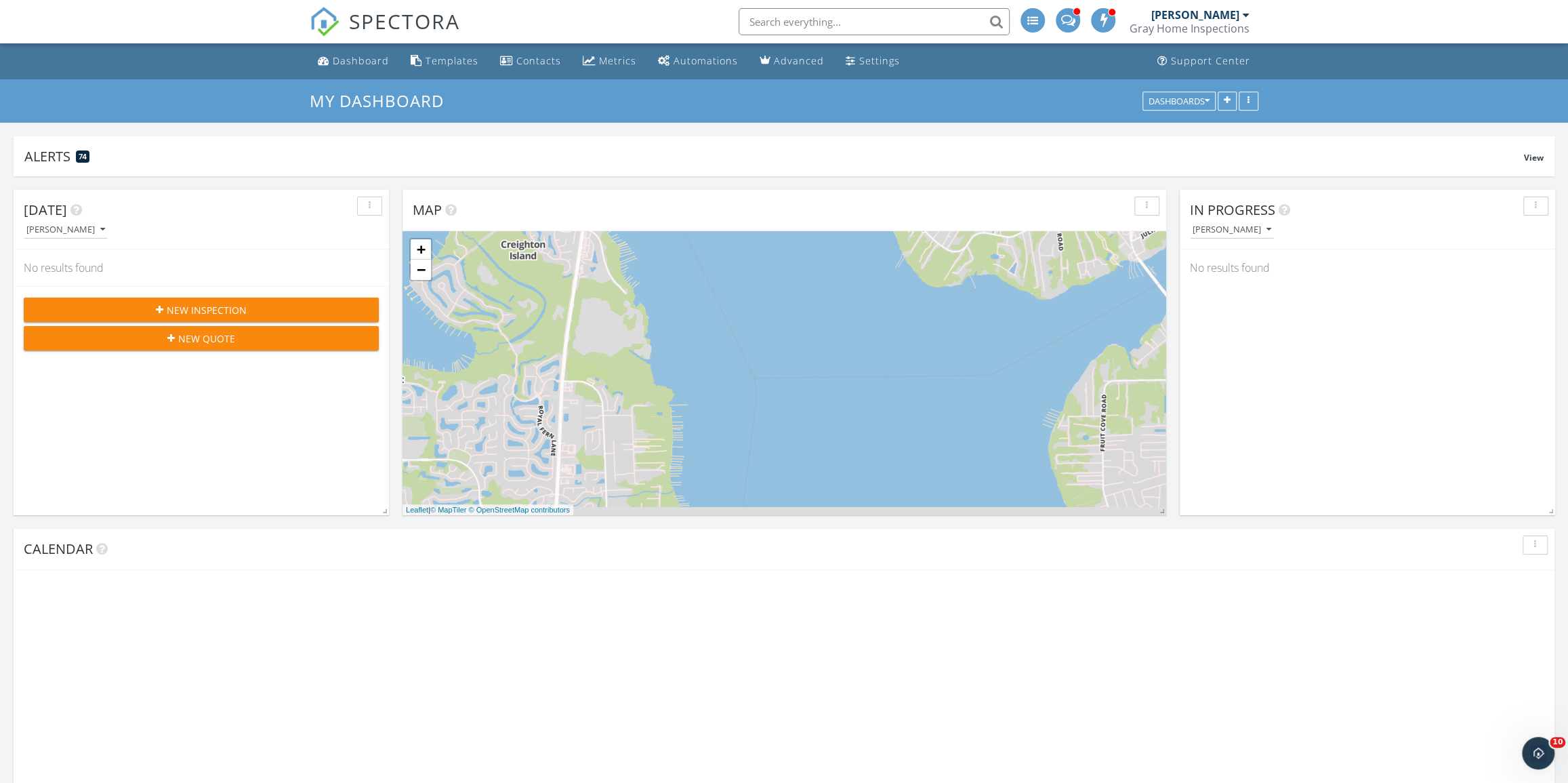
scroll to position [292, 504]
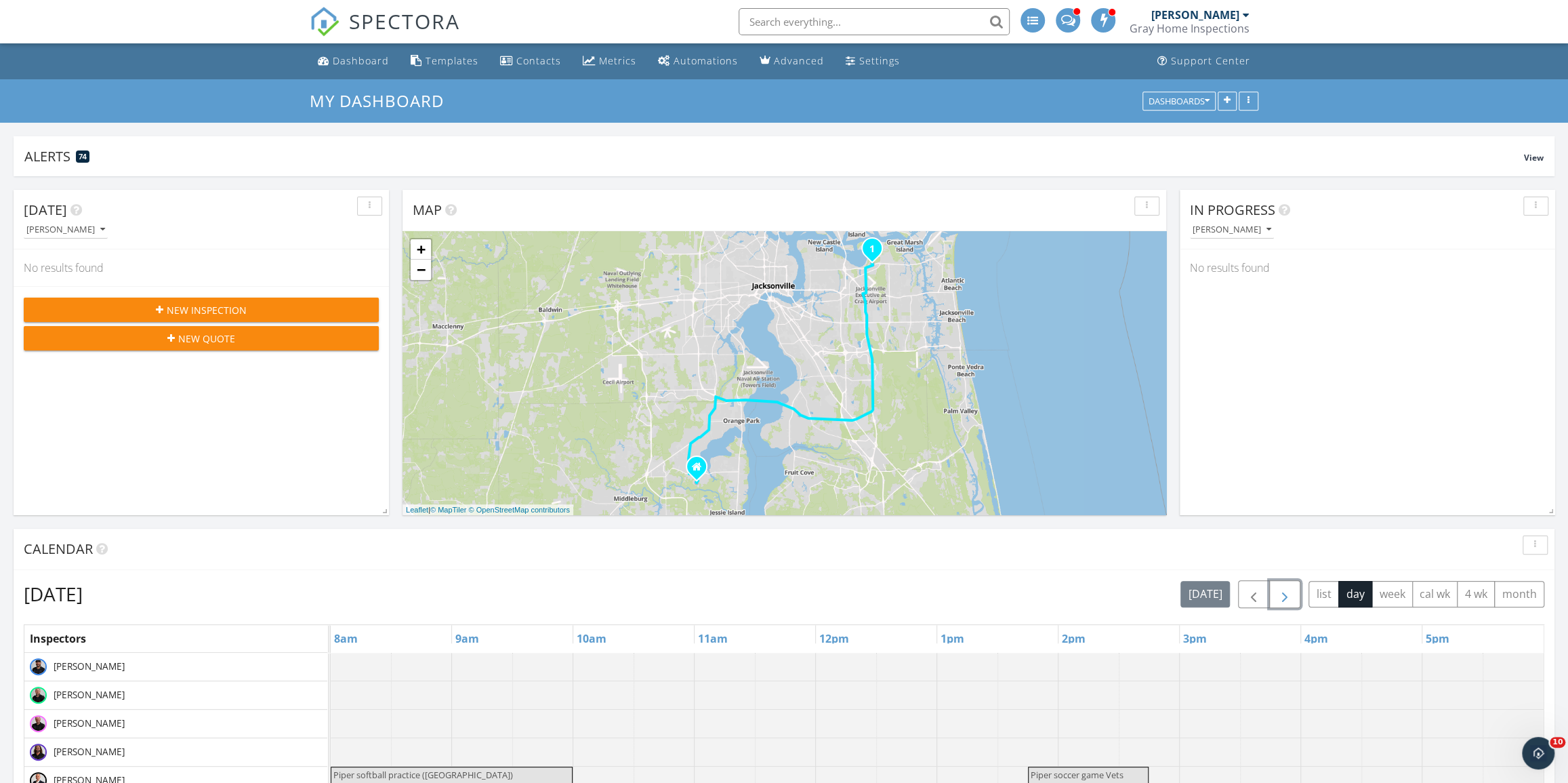
click at [1285, 601] on span "button" at bounding box center [1284, 594] width 16 height 16
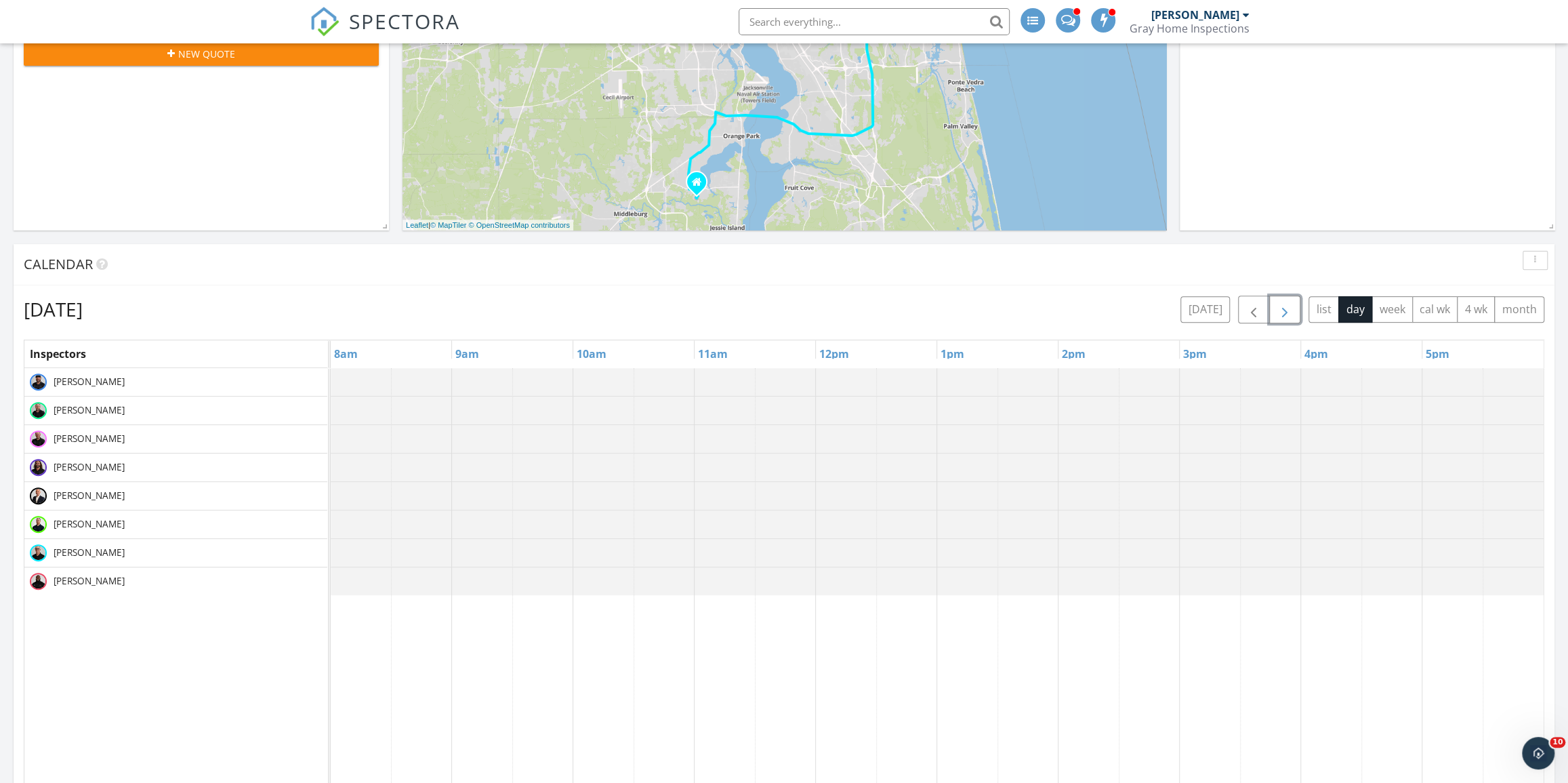
scroll to position [369, 0]
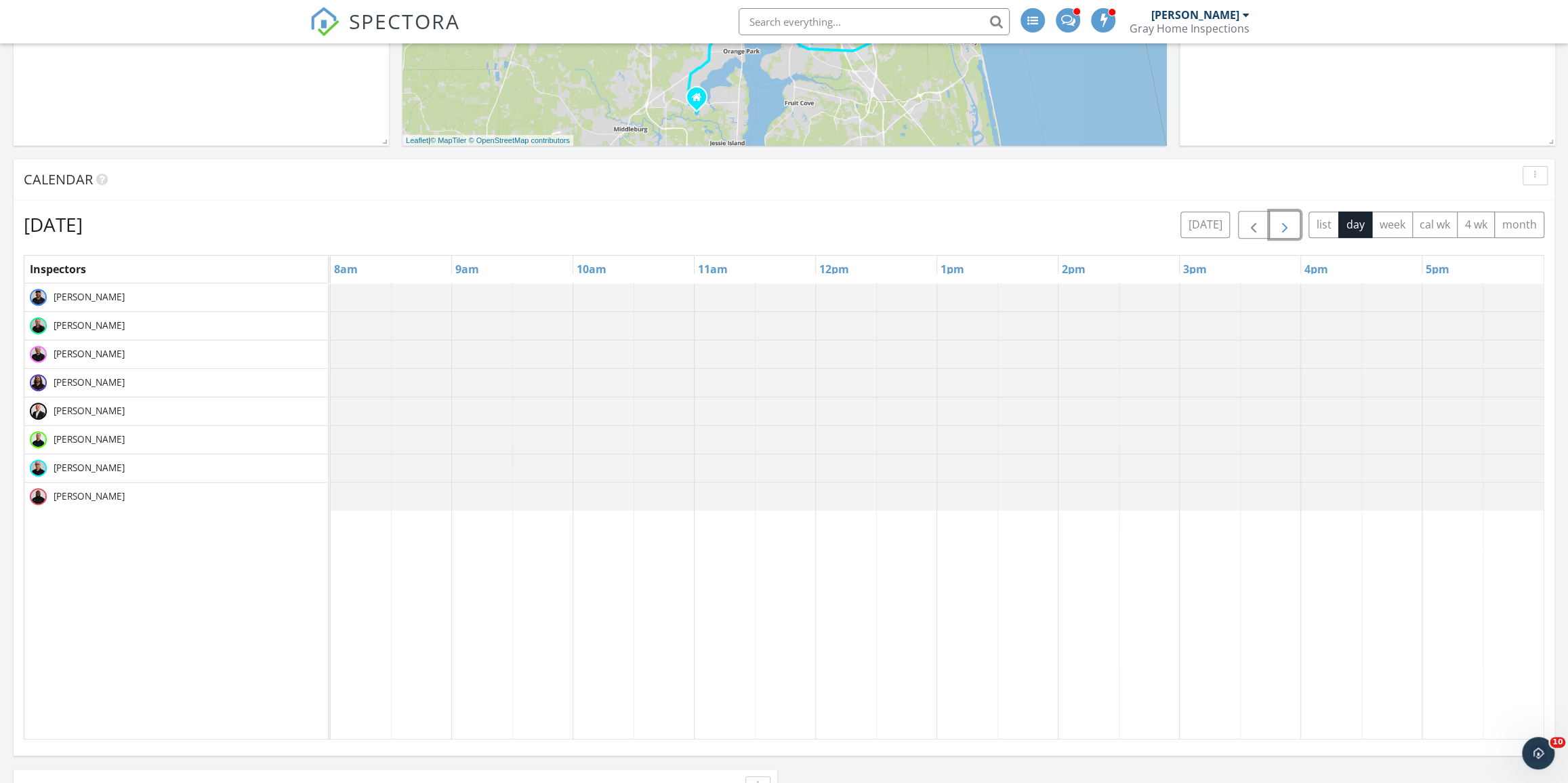
click at [1275, 213] on button "button" at bounding box center [1284, 224] width 32 height 28
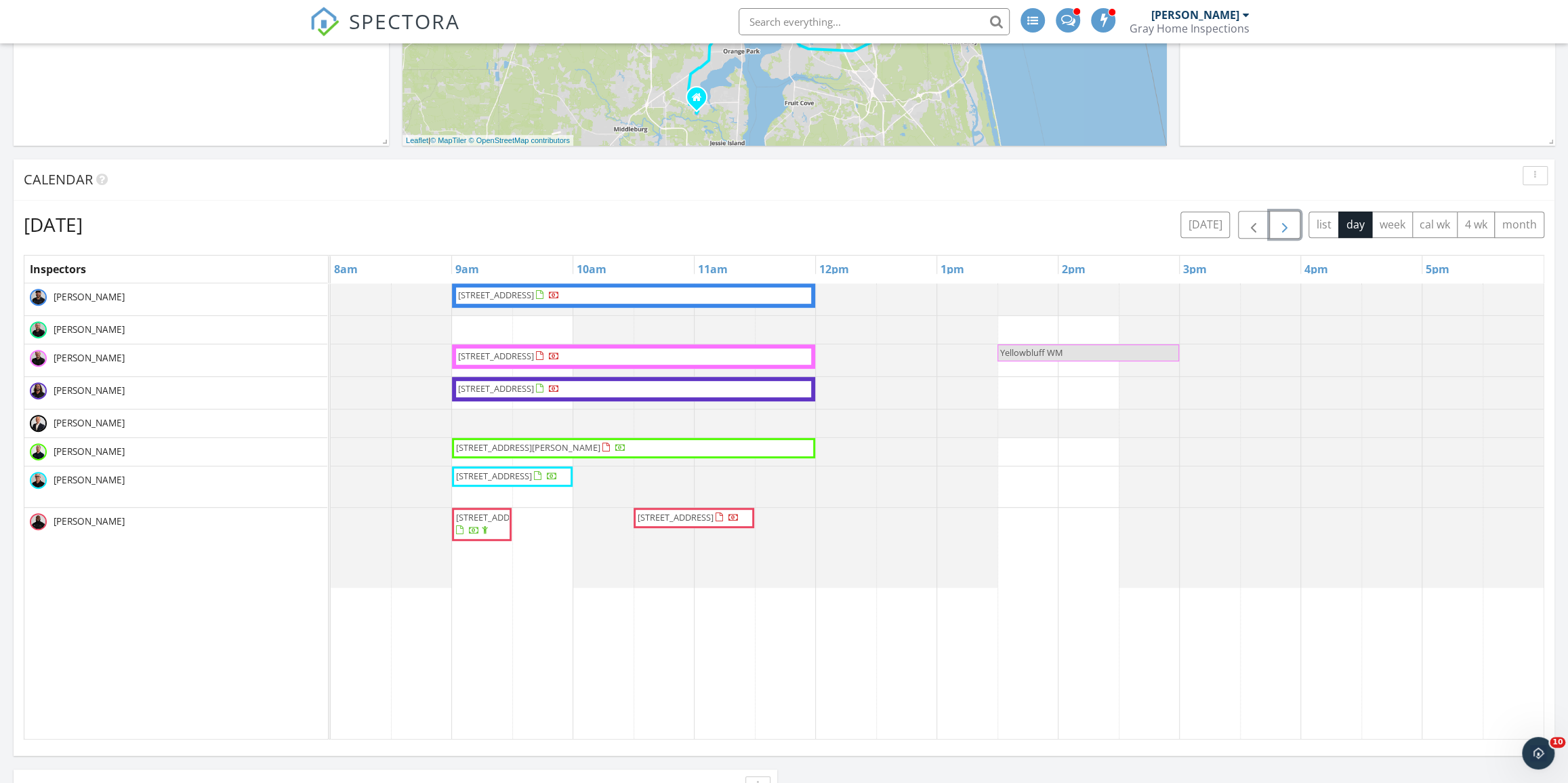
click at [1285, 219] on span "button" at bounding box center [1284, 224] width 16 height 16
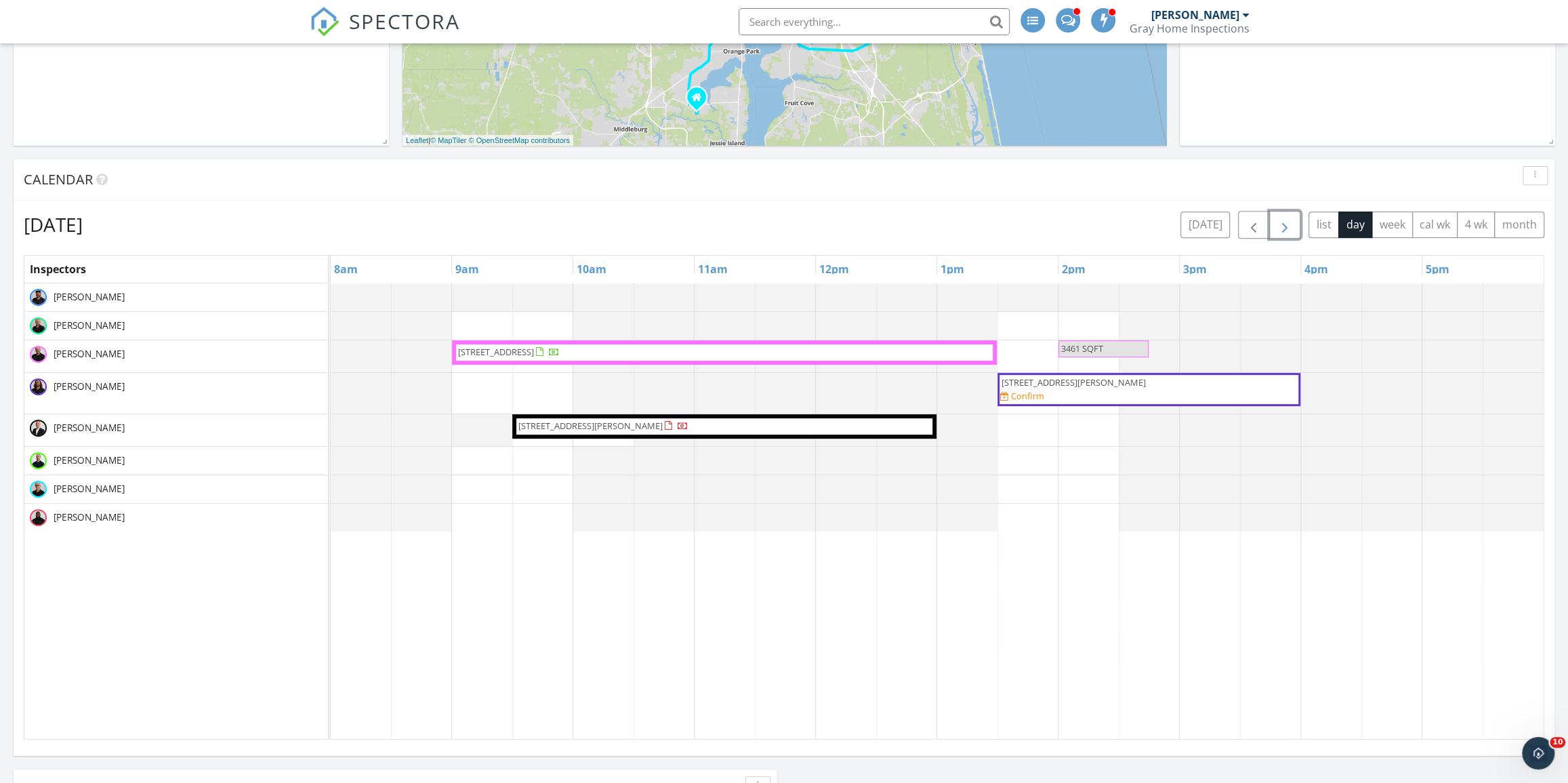
click at [1285, 219] on span "button" at bounding box center [1284, 224] width 16 height 16
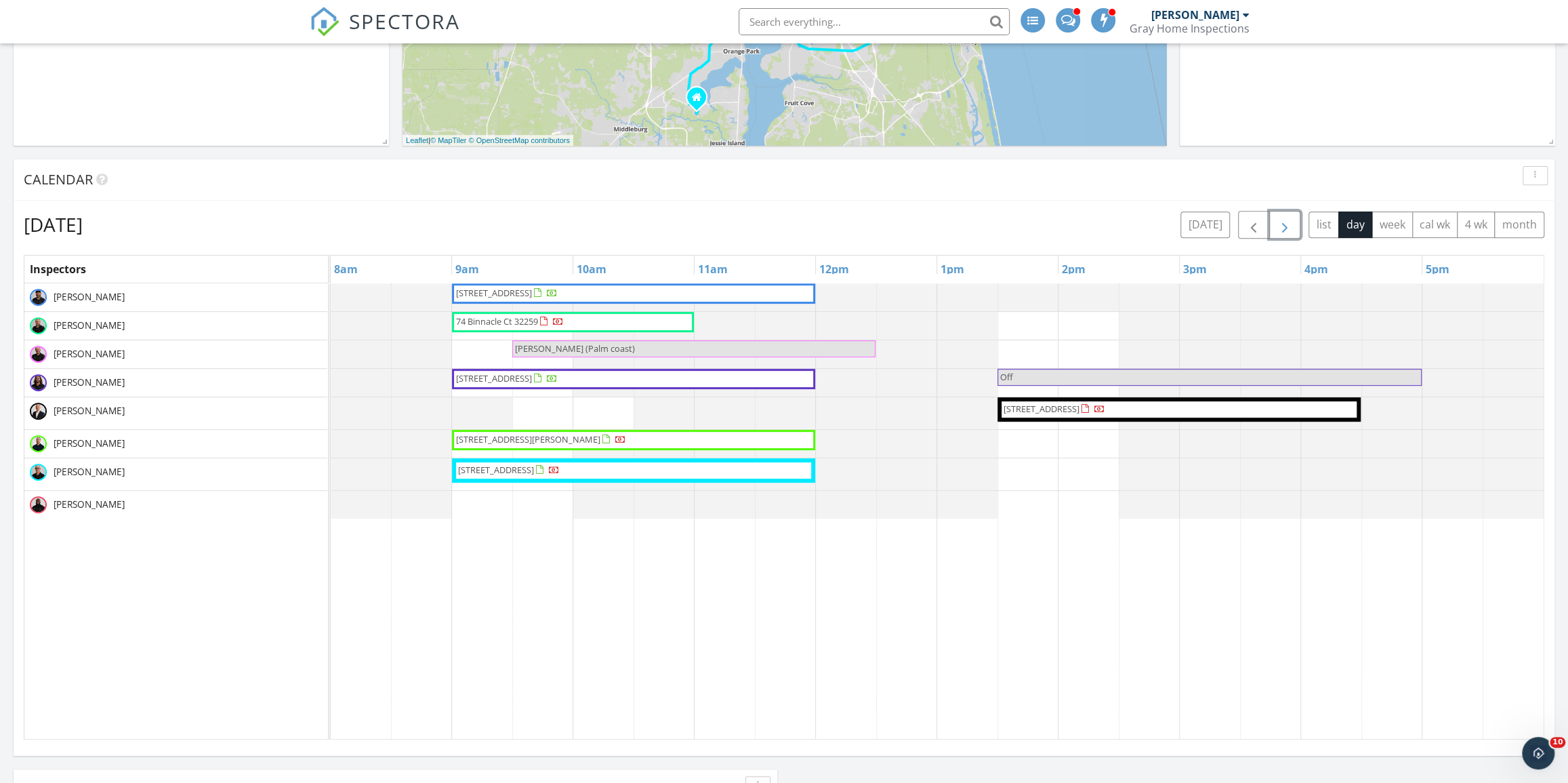
click at [1288, 217] on span "button" at bounding box center [1284, 224] width 16 height 16
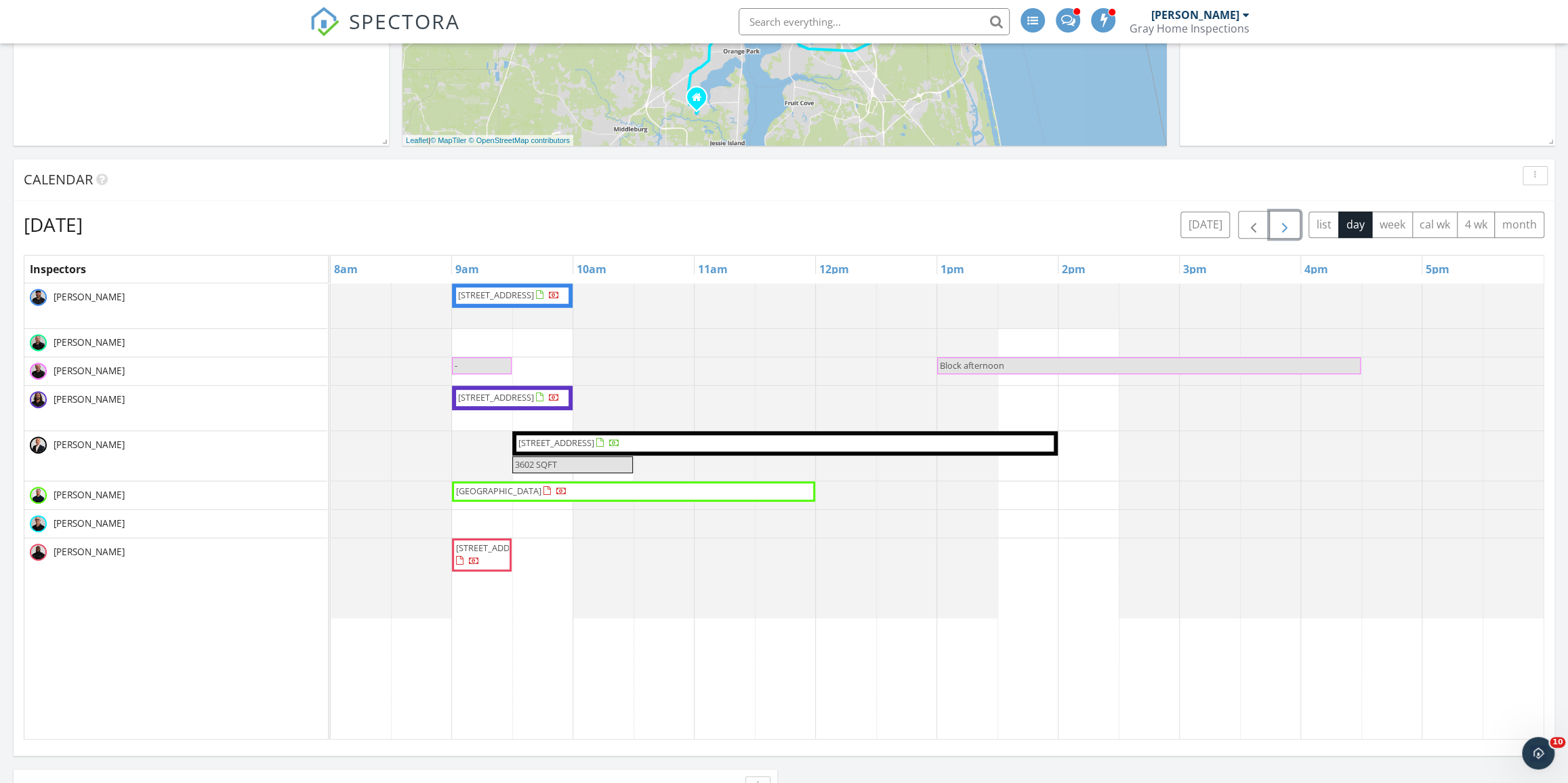
click at [1288, 226] on span "button" at bounding box center [1284, 224] width 16 height 16
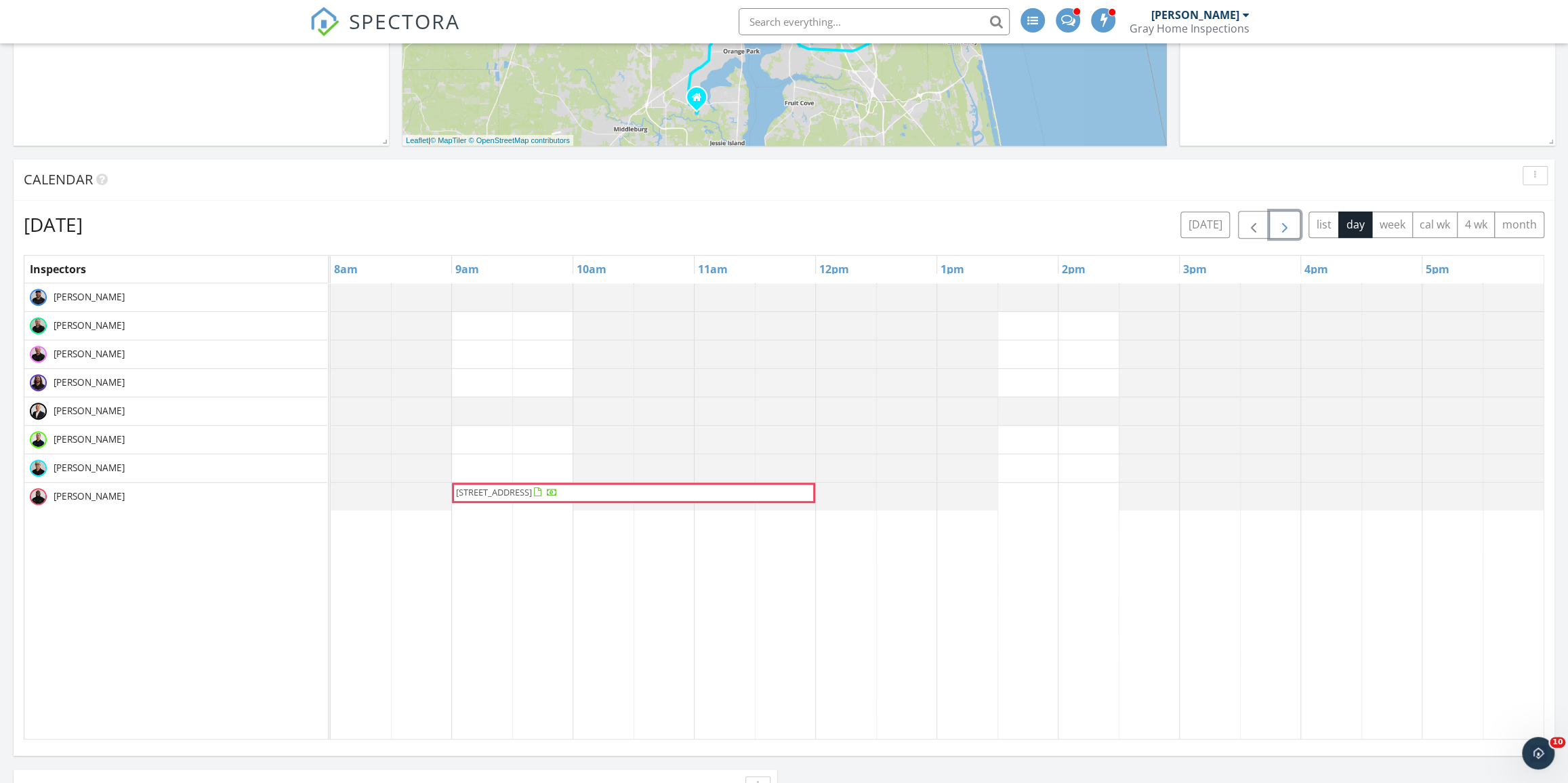
drag, startPoint x: 1288, startPoint y: 222, endPoint x: 648, endPoint y: 314, distance: 646.6
click at [884, 224] on div "Friday, October 3, 2025 today list day week cal wk 4 wk month" at bounding box center [784, 224] width 1521 height 28
click at [476, 325] on div "[STREET_ADDRESS]" at bounding box center [936, 511] width 1212 height 456
click at [469, 361] on div "[STREET_ADDRESS]" at bounding box center [936, 511] width 1212 height 456
click at [482, 326] on link "Event" at bounding box center [479, 326] width 70 height 22
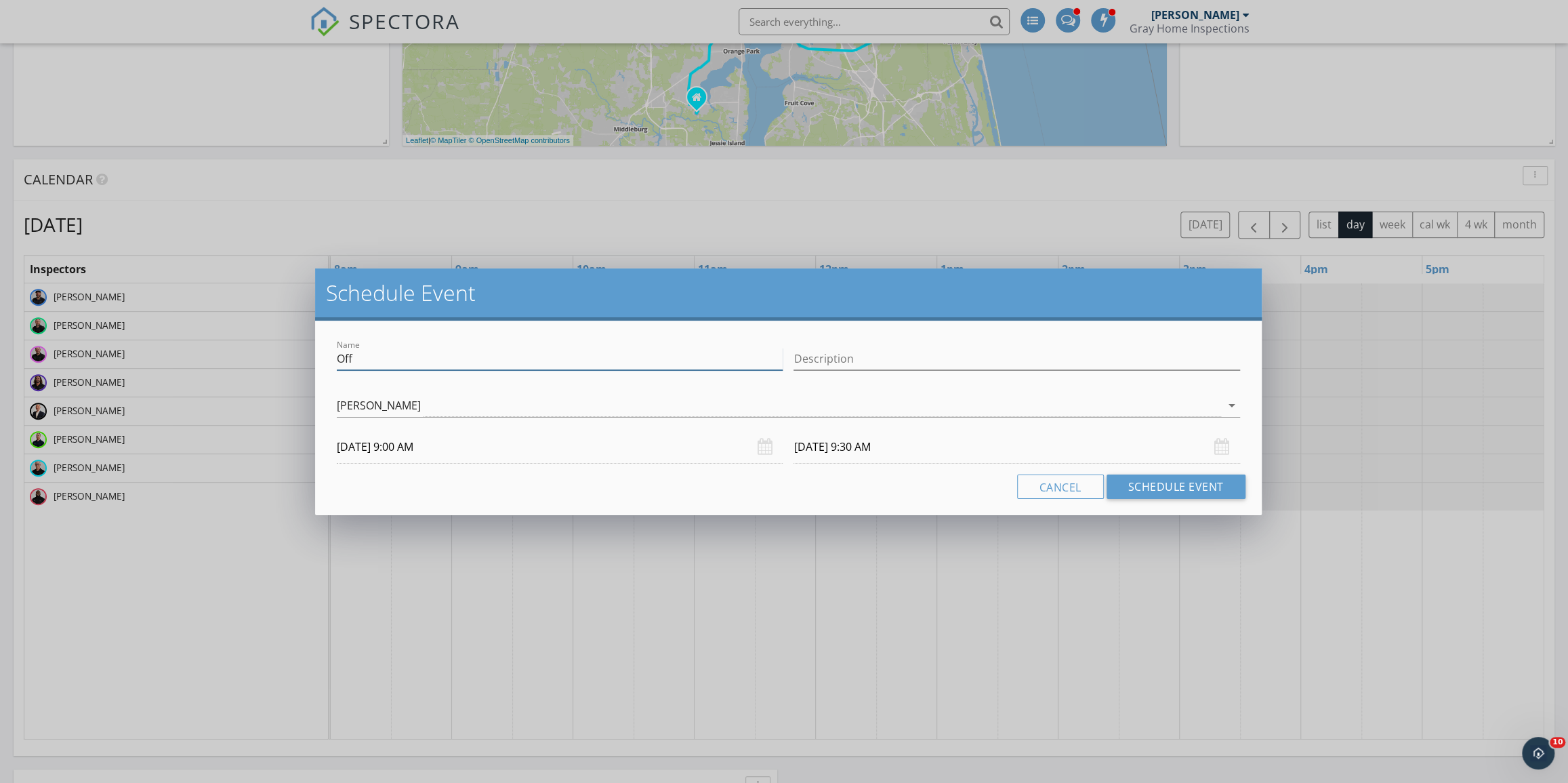
click at [429, 355] on input "Off" at bounding box center [559, 359] width 446 height 22
drag, startPoint x: 421, startPoint y: 356, endPoint x: 204, endPoint y: 351, distance: 217.1
click at [202, 351] on div "Schedule Event Name Off Description Jeff McKinney arrow_drop_down 10/03/2025 9:…" at bounding box center [784, 391] width 1568 height 783
type input "Sarah Schwartz"
click at [929, 454] on input "10/03/2025 9:30 AM" at bounding box center [1016, 447] width 446 height 33
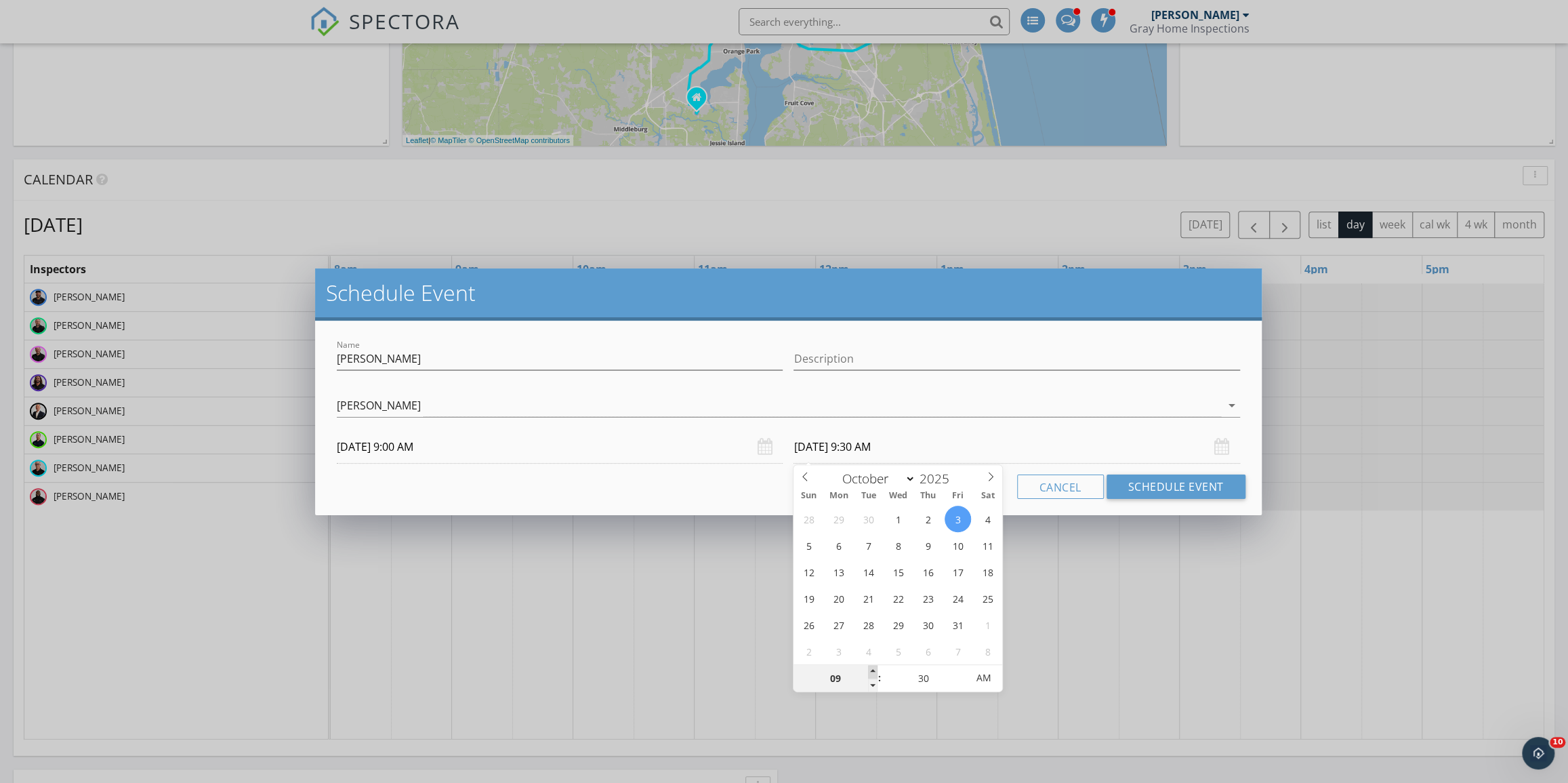
type input "10"
type input "10/03/2025 10:30 AM"
click at [869, 671] on span at bounding box center [872, 672] width 9 height 14
type input "11"
type input "10/03/2025 11:30 AM"
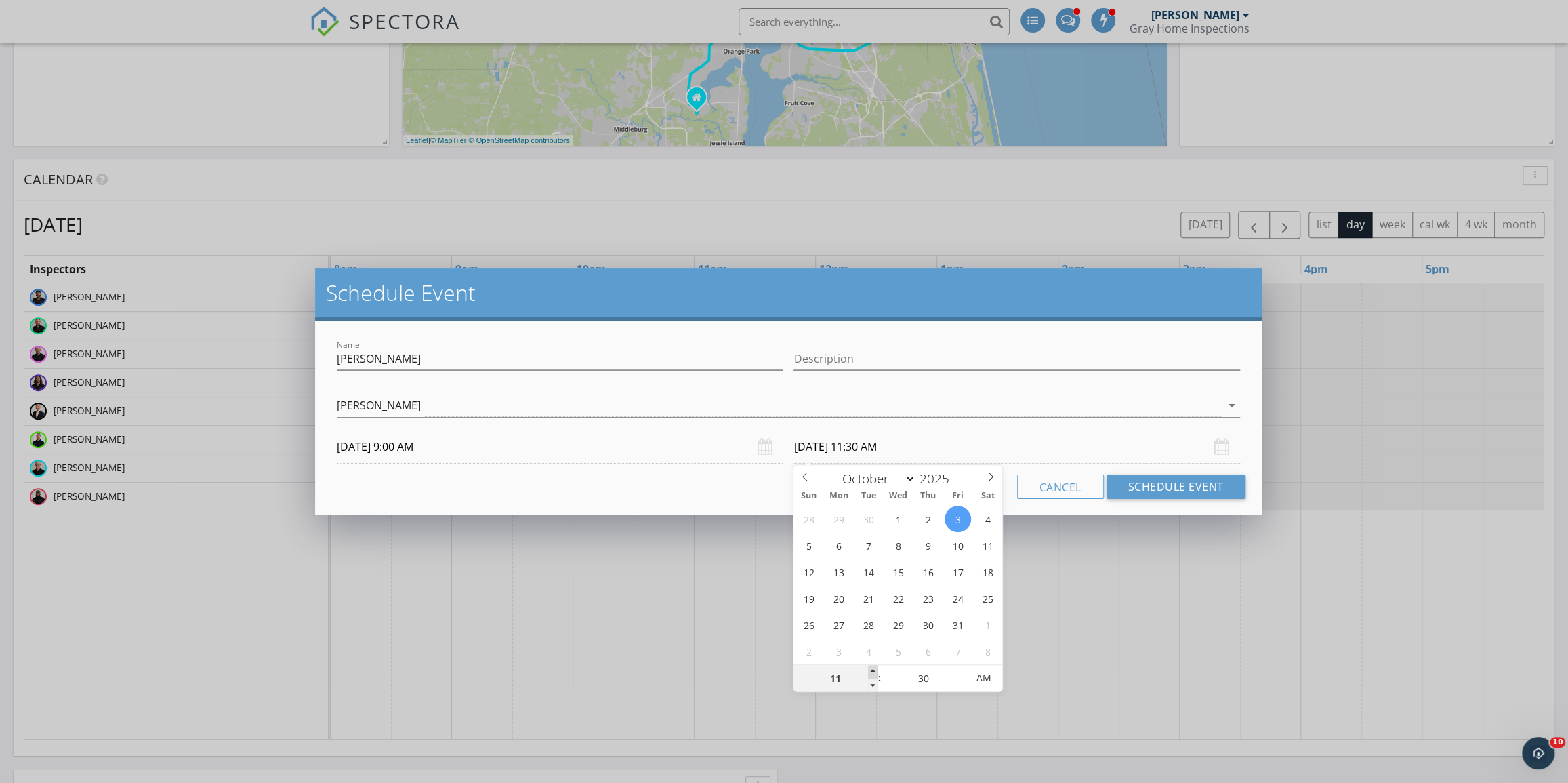
click at [869, 670] on span at bounding box center [872, 672] width 9 height 14
type input "12"
type input "10/03/2025 12:30 PM"
click at [869, 670] on span at bounding box center [872, 672] width 9 height 14
type input "01"
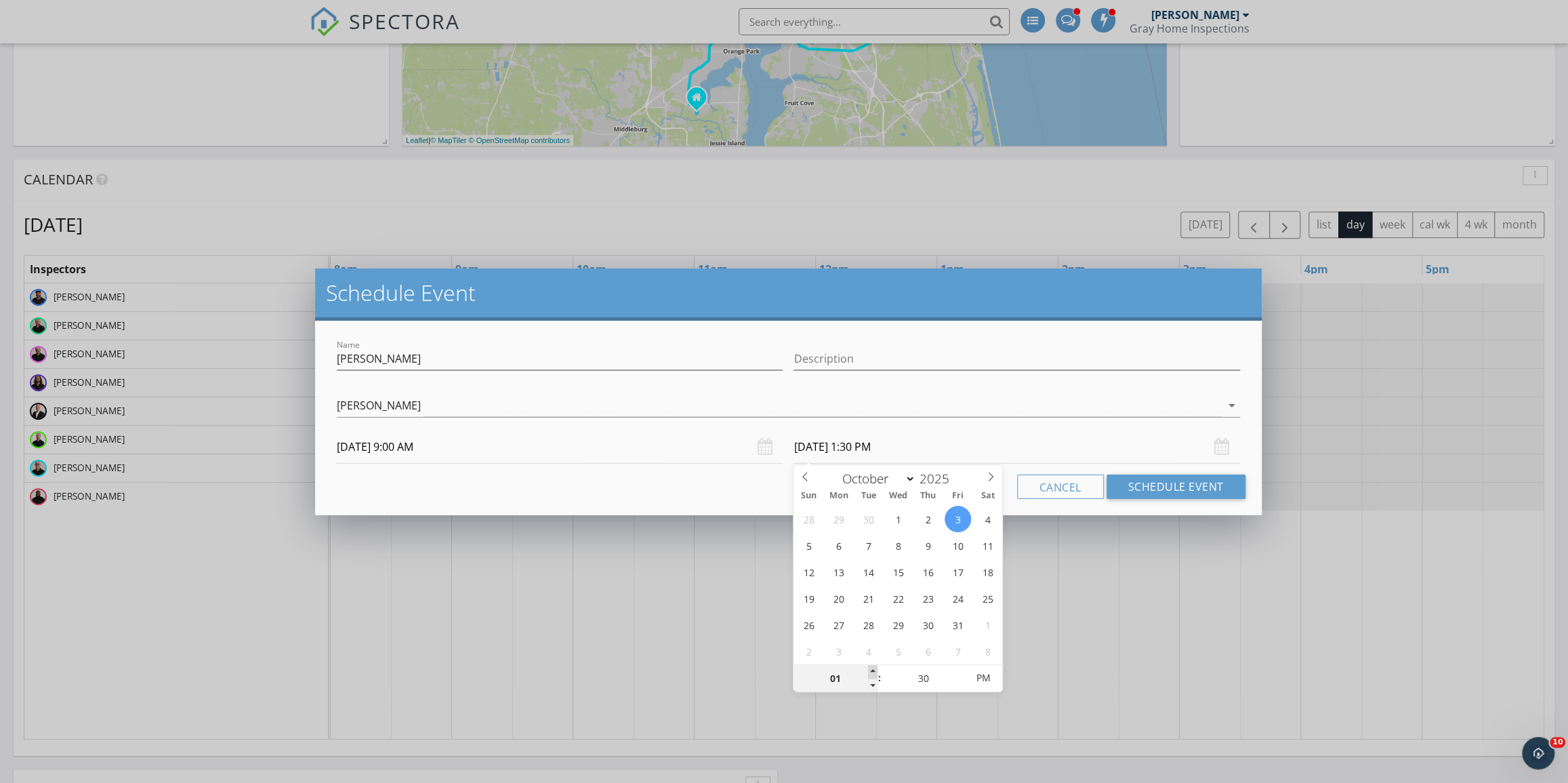
click at [869, 670] on span at bounding box center [872, 672] width 9 height 14
click at [975, 667] on span "AM" at bounding box center [983, 677] width 37 height 27
type input "10/03/2025 1:30 PM"
click at [969, 675] on span "AM" at bounding box center [983, 677] width 37 height 27
click at [1165, 477] on button "Schedule Event" at bounding box center [1175, 487] width 139 height 24
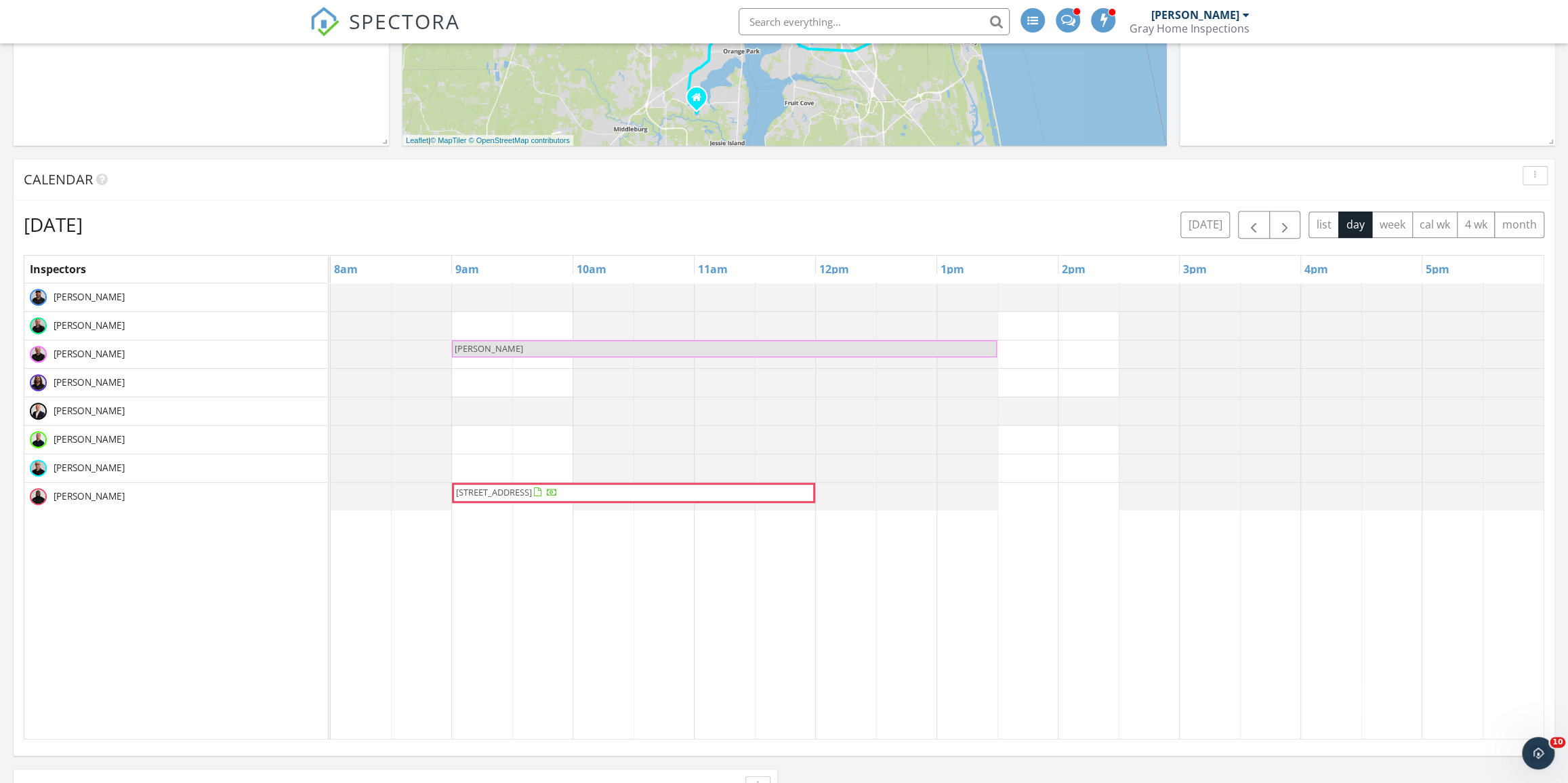
click at [878, 345] on span "Sarah Schwartz" at bounding box center [724, 348] width 542 height 13
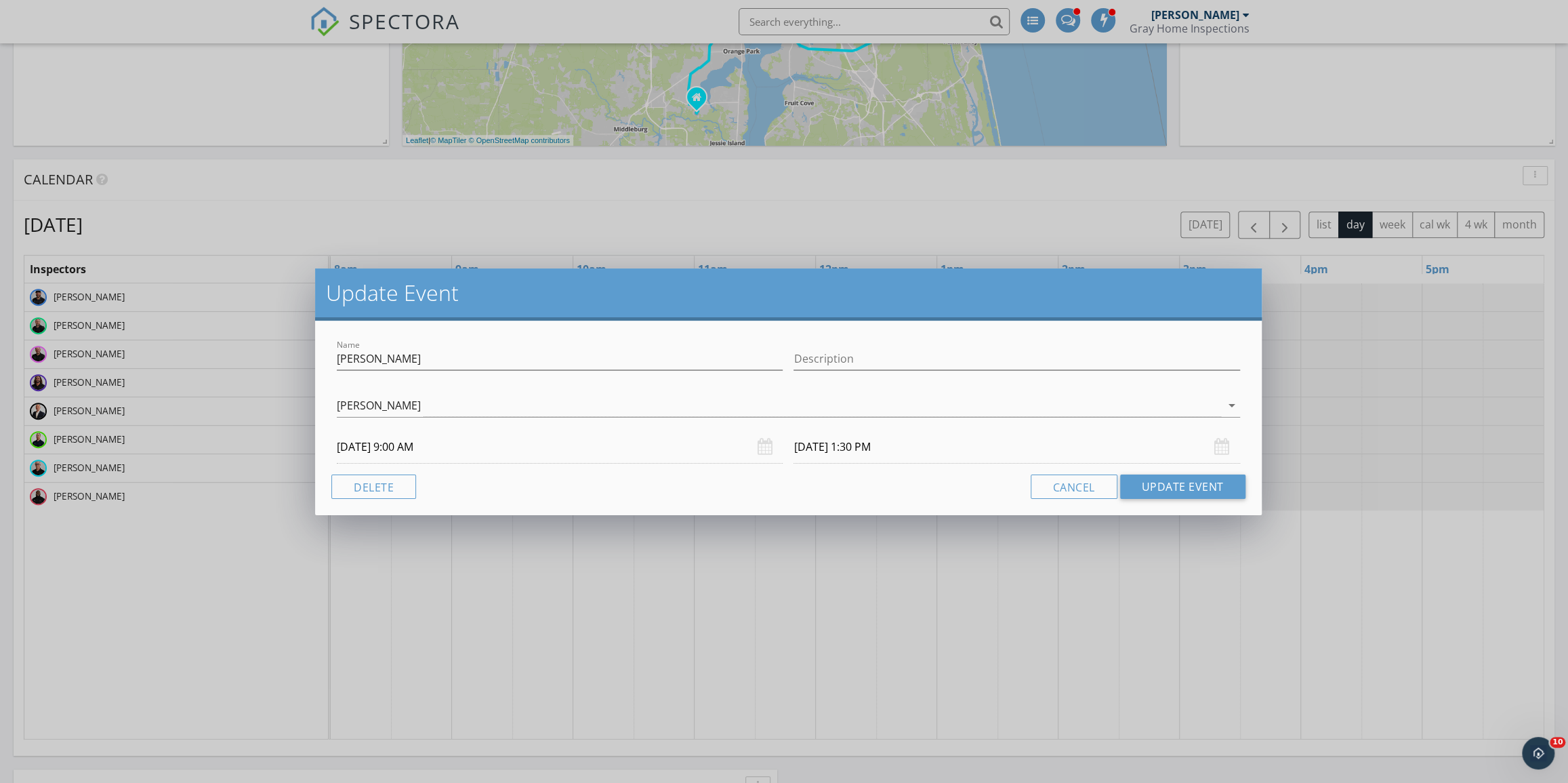
click at [878, 623] on div "Update Event Name Sarah Schwartz Description Jeff McKinney arrow_drop_down 10/0…" at bounding box center [784, 391] width 1568 height 783
